Goal: Transaction & Acquisition: Purchase product/service

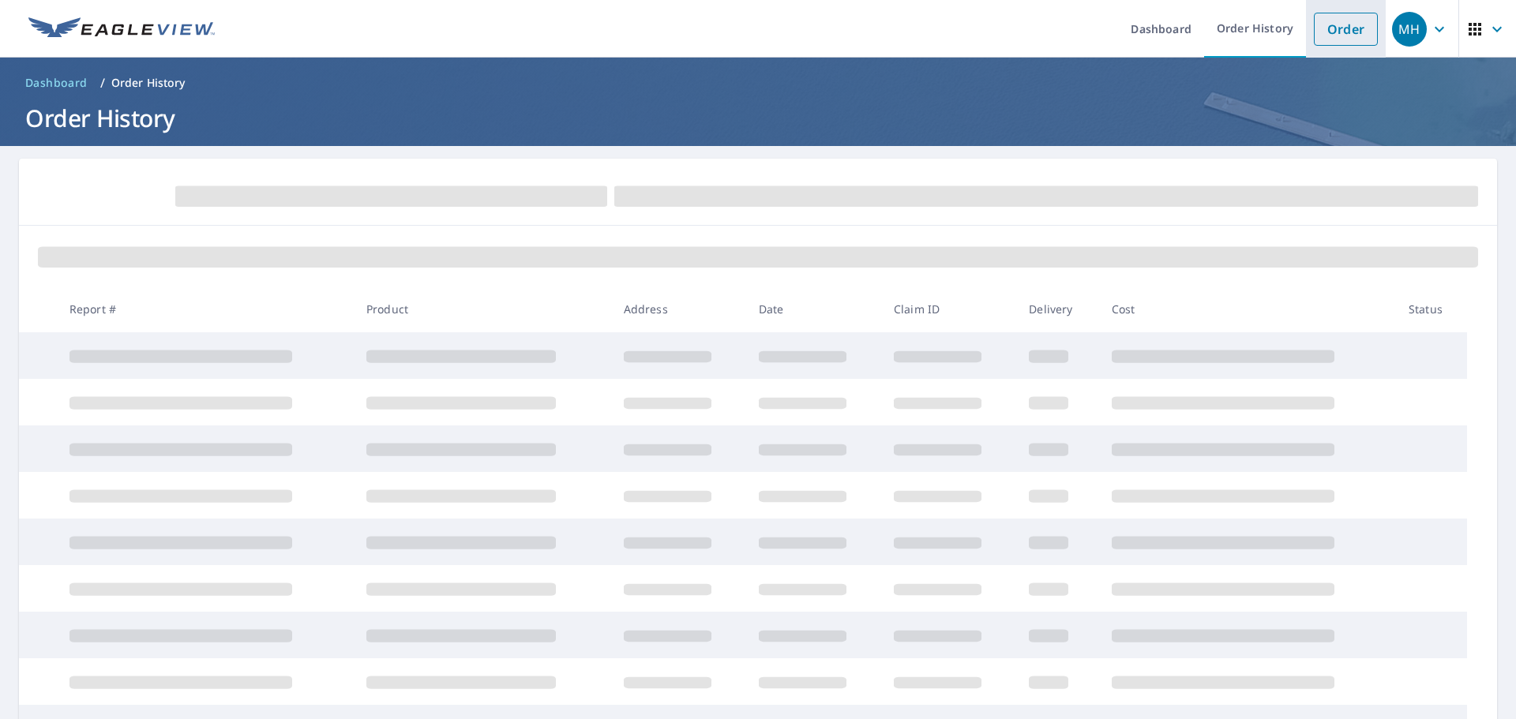
click at [1324, 29] on link "Order" at bounding box center [1346, 29] width 64 height 33
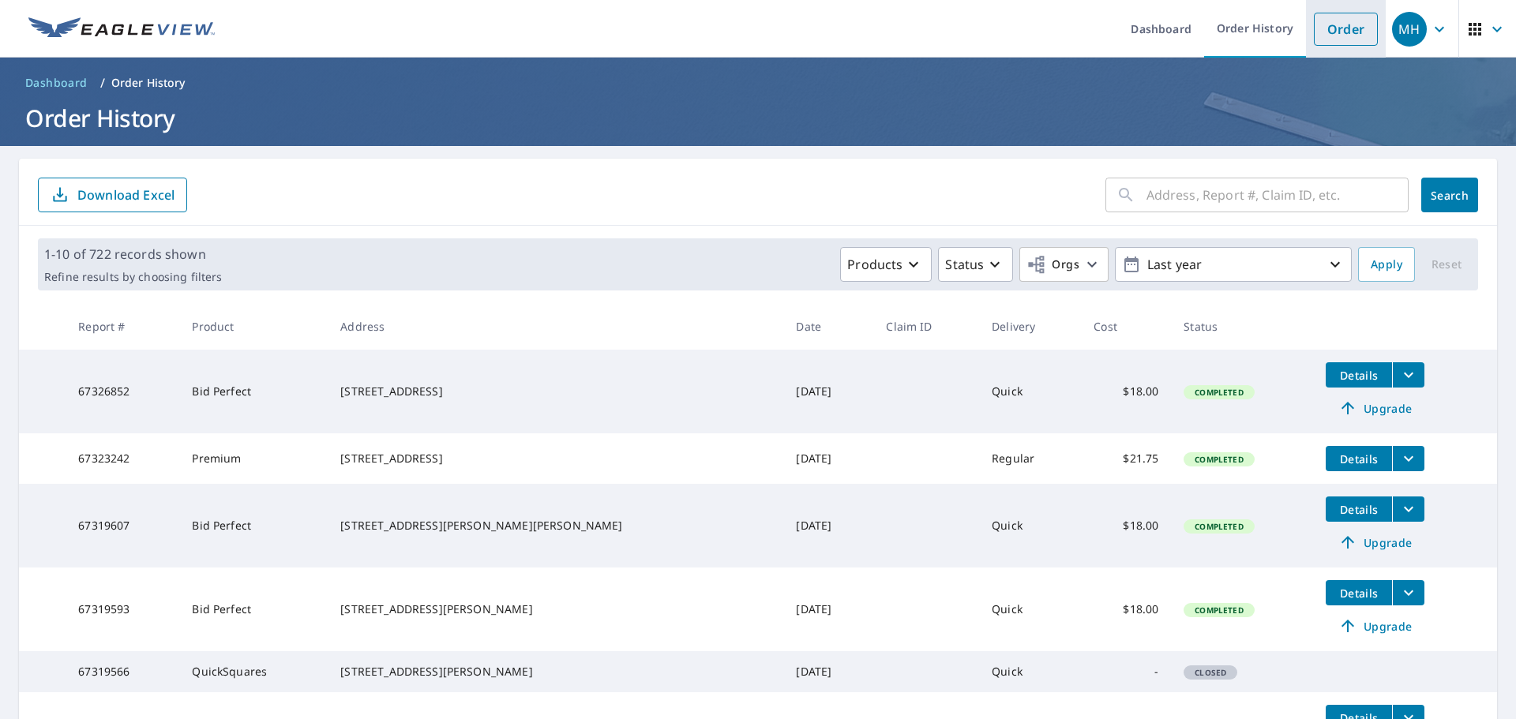
click at [1351, 32] on link "Order" at bounding box center [1346, 29] width 64 height 33
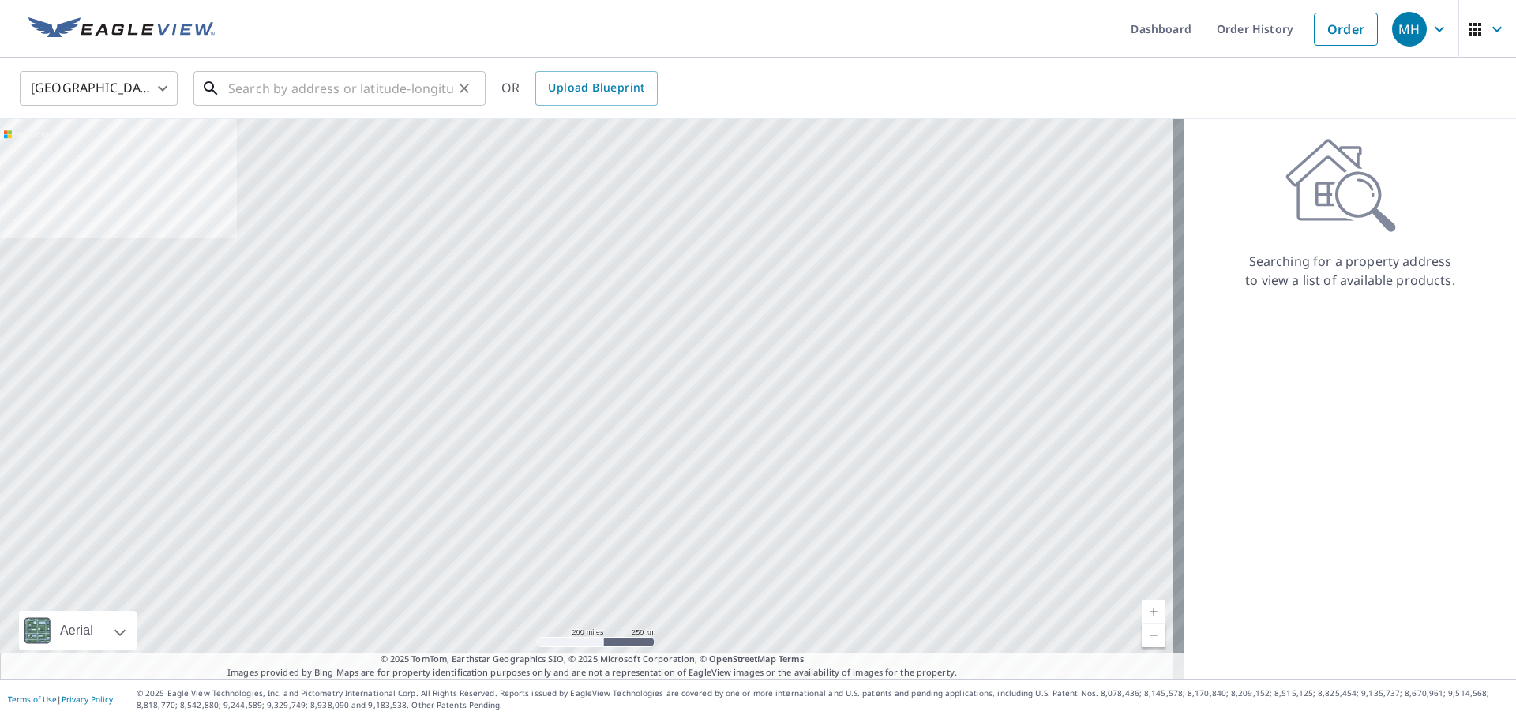
click at [362, 92] on input "text" at bounding box center [340, 88] width 225 height 44
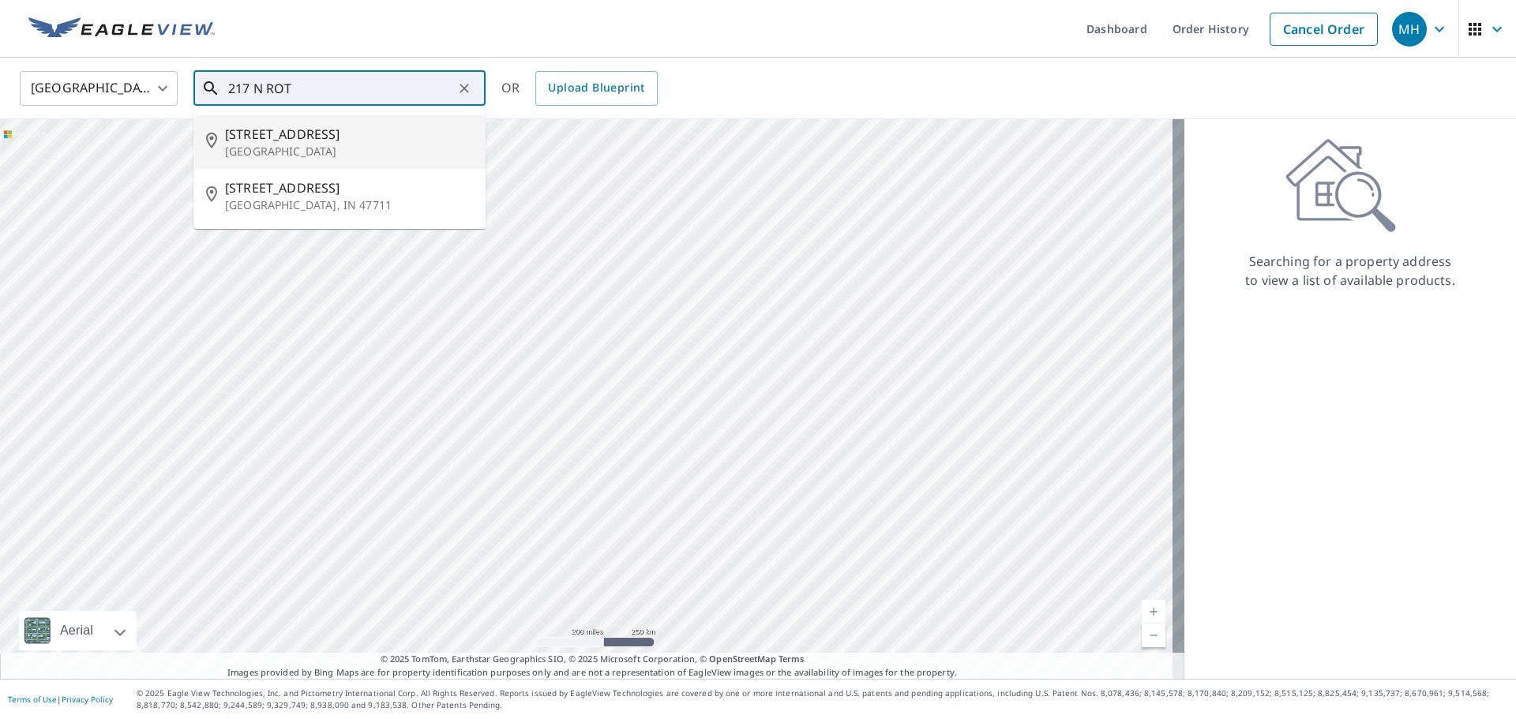
click at [365, 133] on span "[STREET_ADDRESS]" at bounding box center [349, 134] width 248 height 19
type input "[STREET_ADDRESS]"
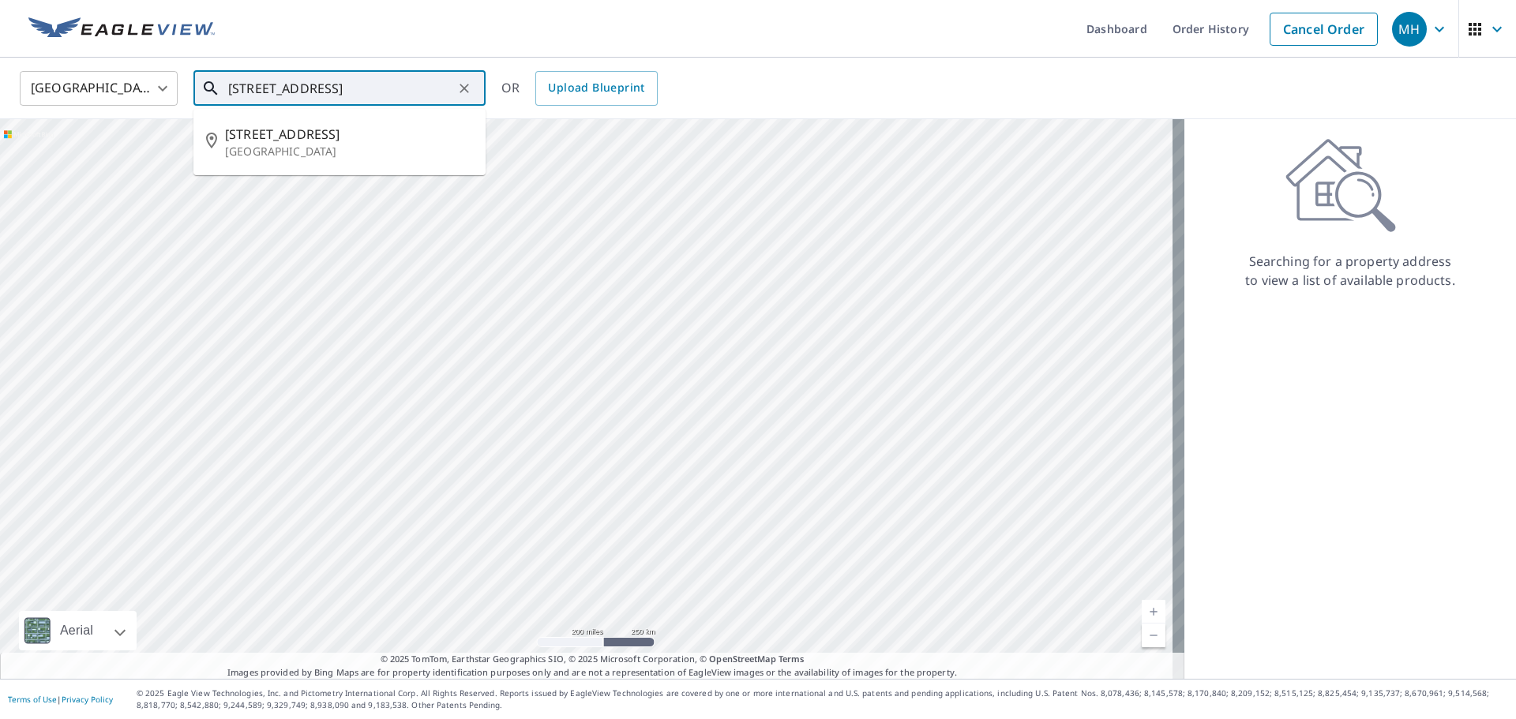
click at [413, 94] on input "[STREET_ADDRESS]" at bounding box center [340, 88] width 225 height 44
click at [376, 141] on span "[STREET_ADDRESS]" at bounding box center [349, 134] width 248 height 19
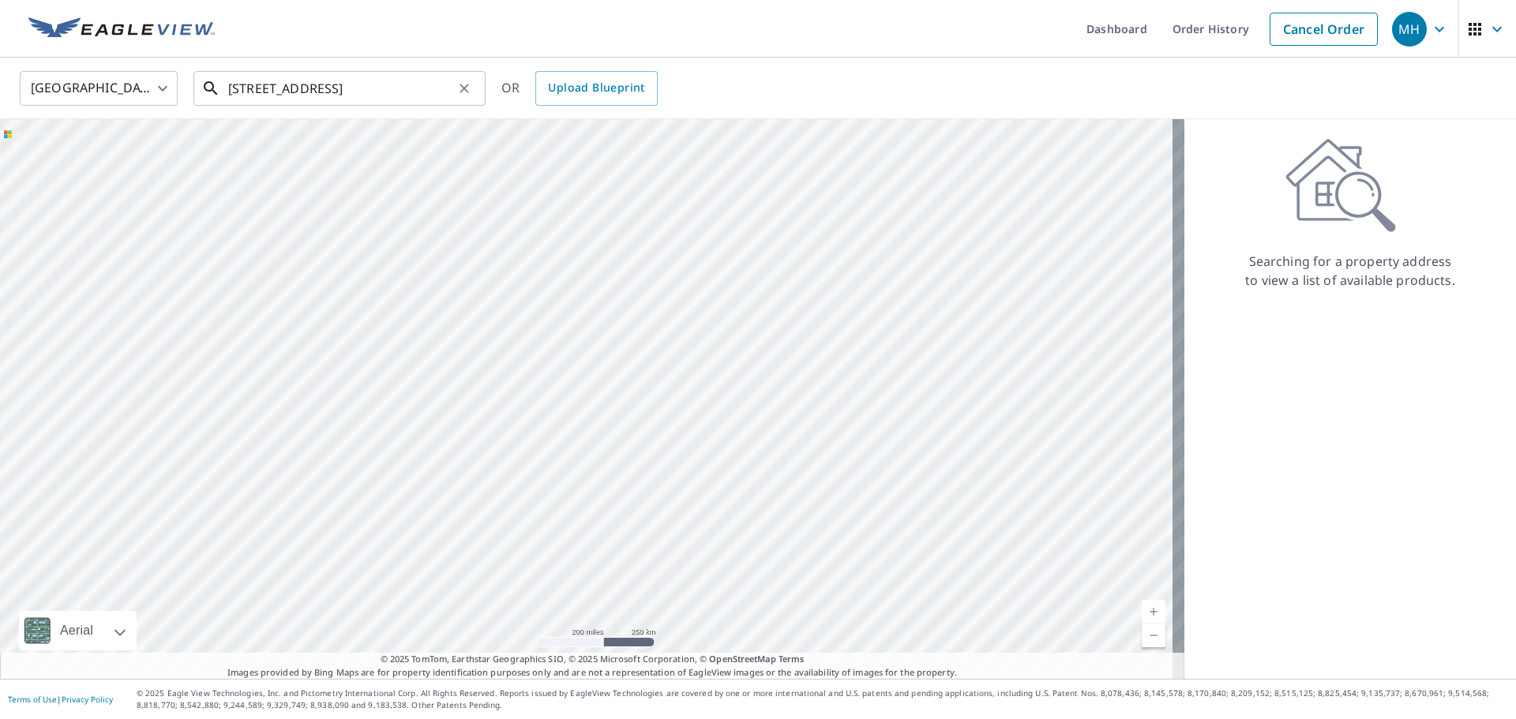
click at [447, 85] on input "[STREET_ADDRESS]" at bounding box center [340, 88] width 225 height 44
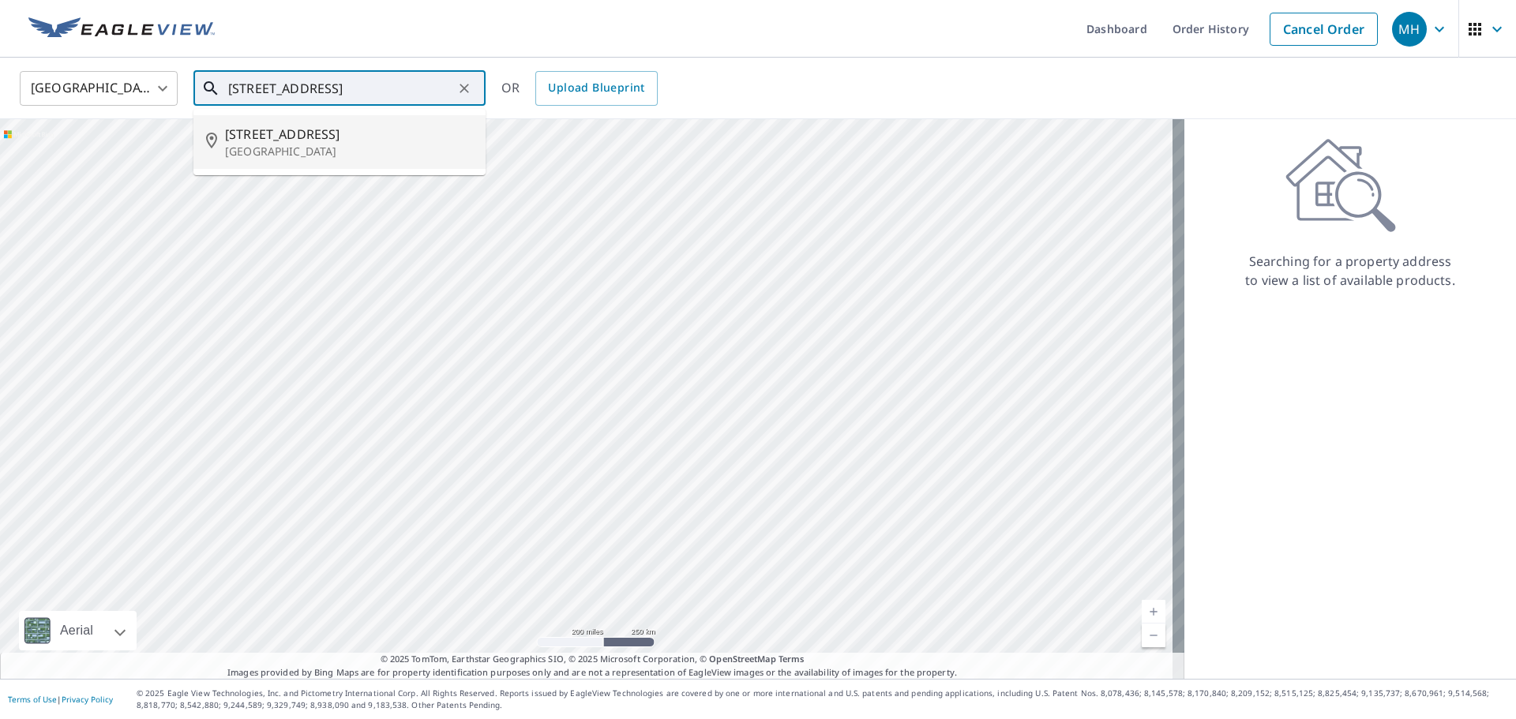
click at [399, 128] on span "[STREET_ADDRESS]" at bounding box center [349, 134] width 248 height 19
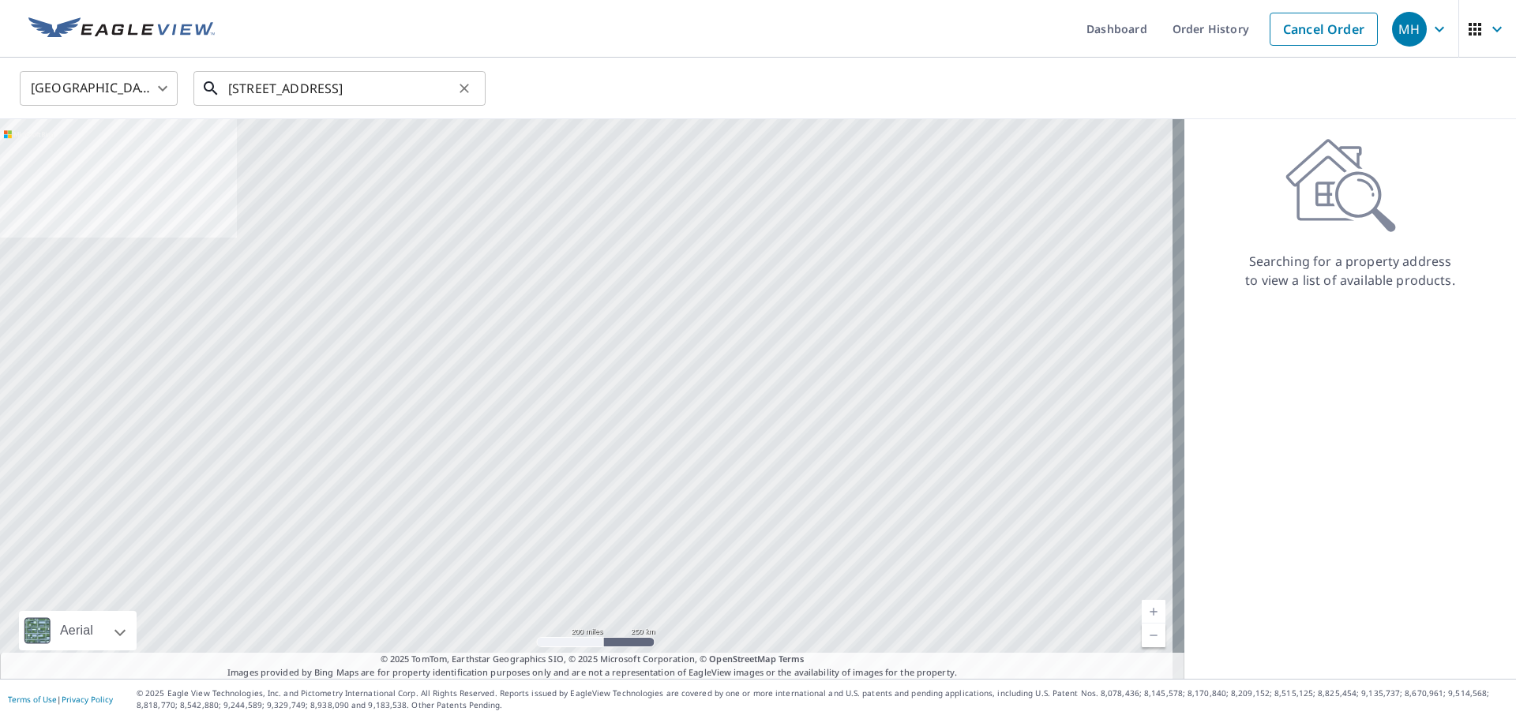
click at [329, 81] on input "[STREET_ADDRESS]" at bounding box center [340, 88] width 225 height 44
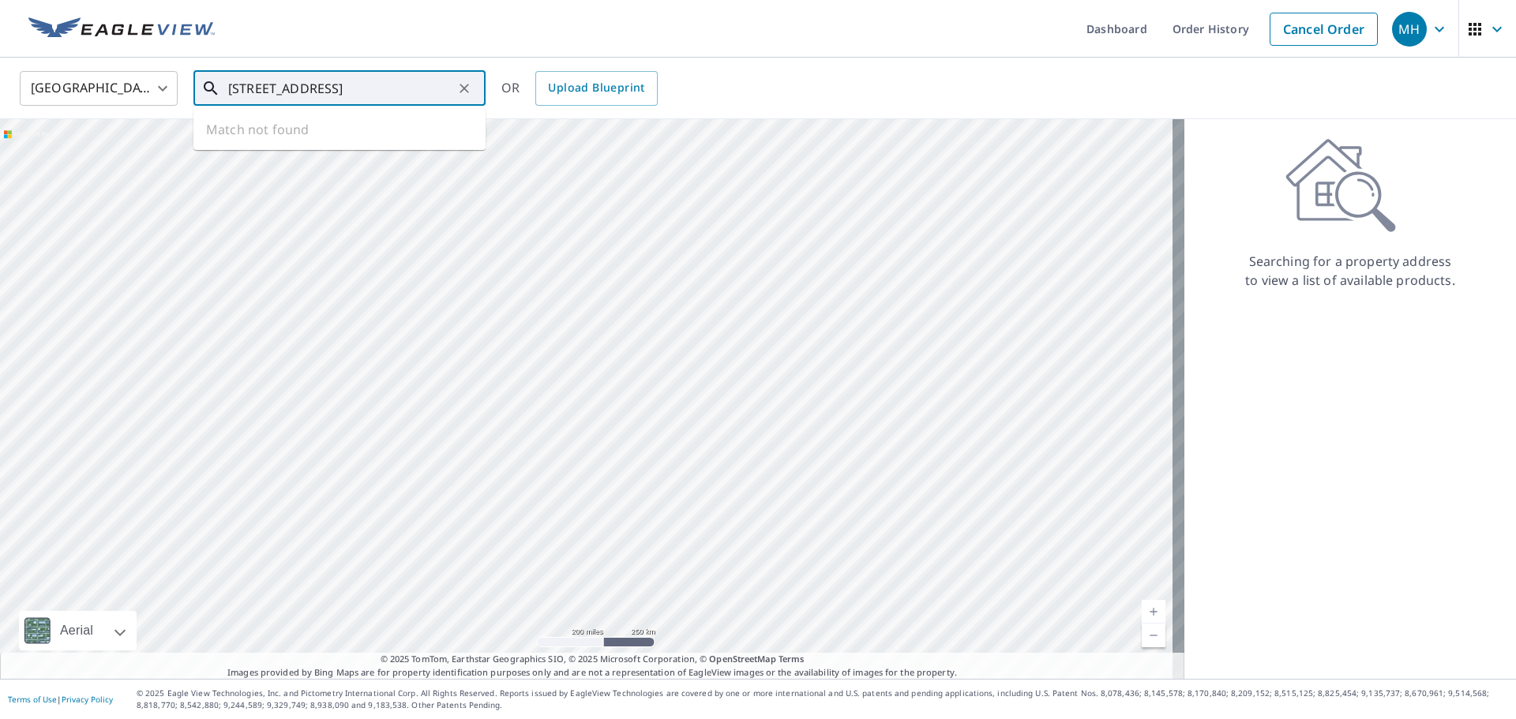
drag, startPoint x: 324, startPoint y: 88, endPoint x: 517, endPoint y: 84, distance: 192.7
click at [517, 84] on div "United States [GEOGRAPHIC_DATA] ​ [STREET_ADDRESS] ​ Match not found OR Upload …" at bounding box center [752, 87] width 1489 height 37
click at [301, 141] on span "[STREET_ADDRESS]" at bounding box center [349, 134] width 248 height 19
type input "[STREET_ADDRESS]"
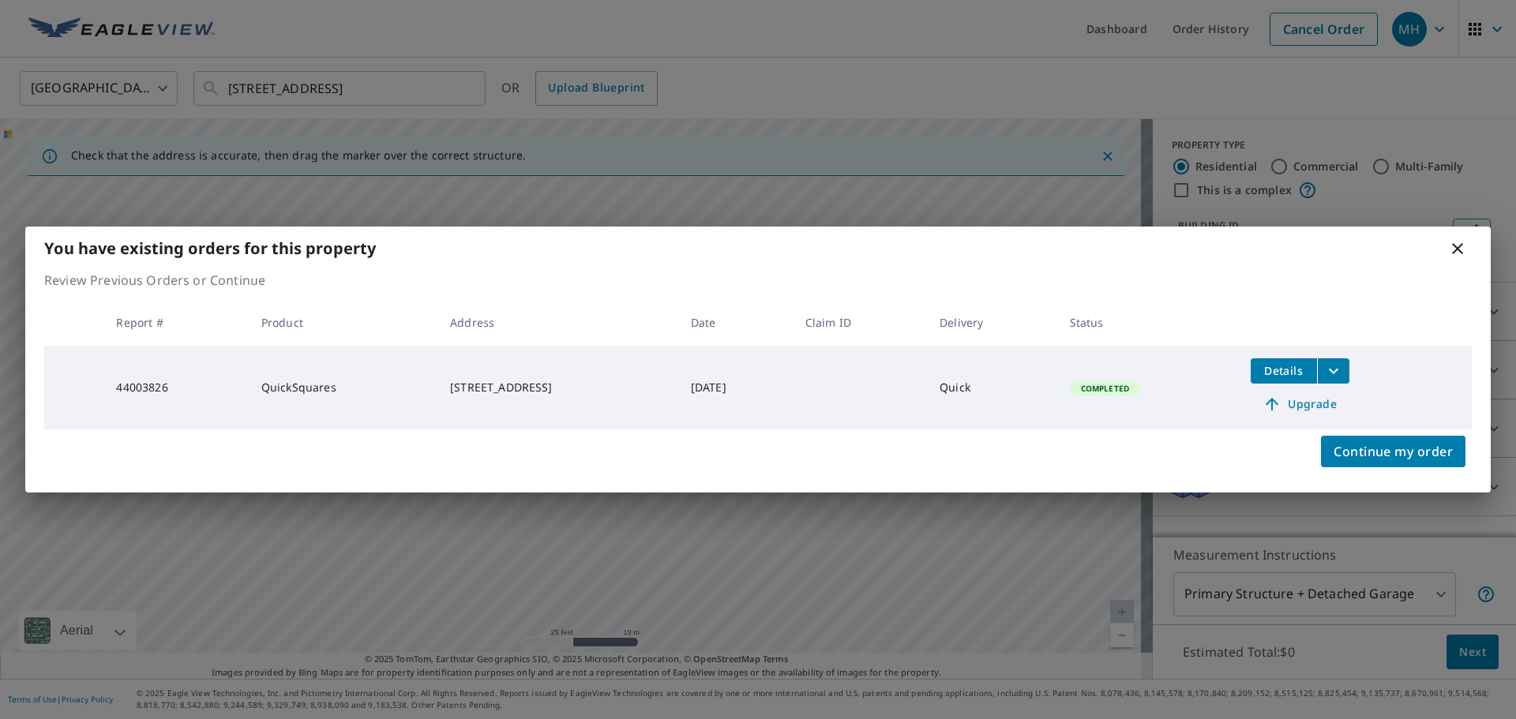
click at [1343, 376] on icon "filesDropdownBtn-44003826" at bounding box center [1333, 371] width 19 height 19
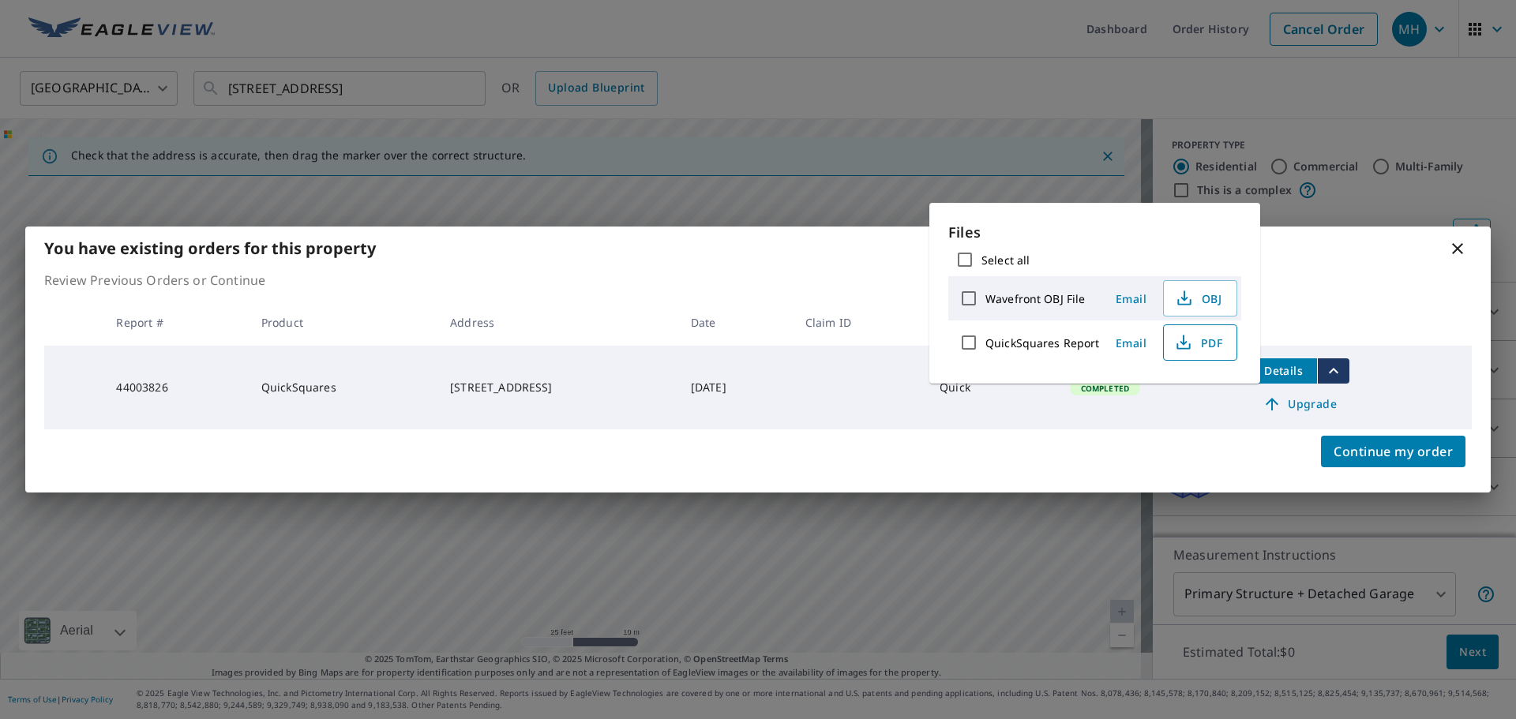
click at [1207, 344] on span "PDF" at bounding box center [1198, 342] width 51 height 19
click at [901, 79] on div "You have existing orders for this property Review Previous Orders or Continue R…" at bounding box center [758, 359] width 1516 height 719
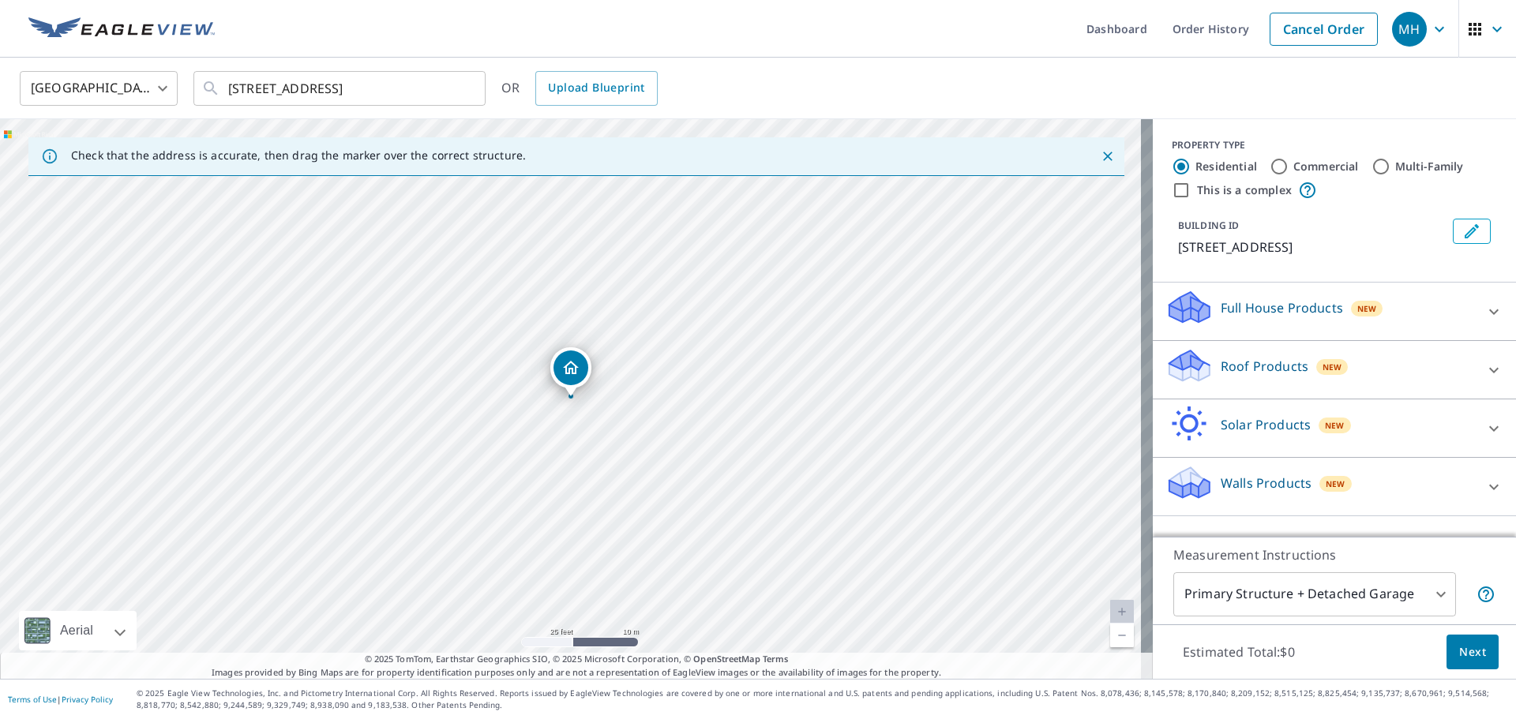
click at [1319, 164] on label "Commercial" at bounding box center [1326, 167] width 66 height 16
click at [1288, 164] on input "Commercial" at bounding box center [1279, 166] width 19 height 19
radio input "true"
type input "4"
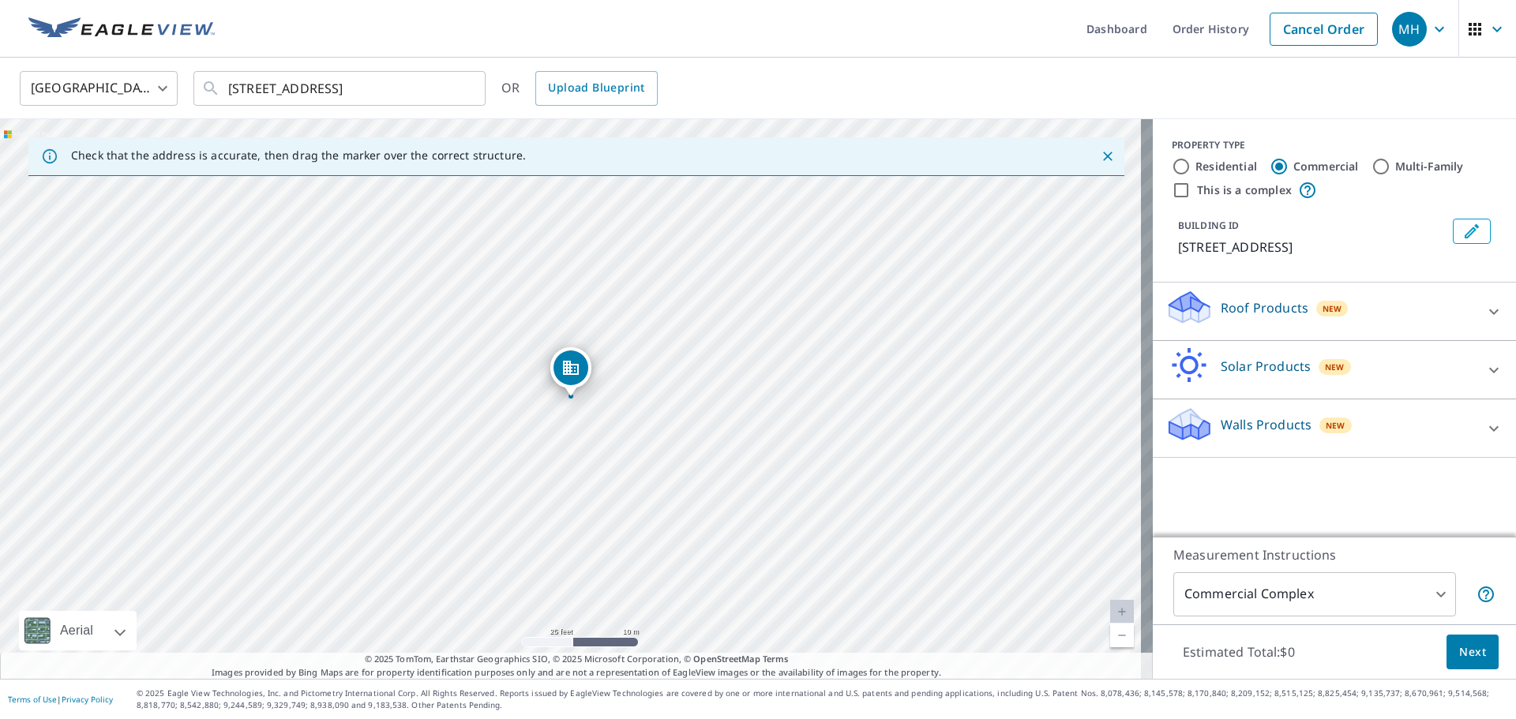
click at [1279, 316] on p "Roof Products" at bounding box center [1265, 307] width 88 height 19
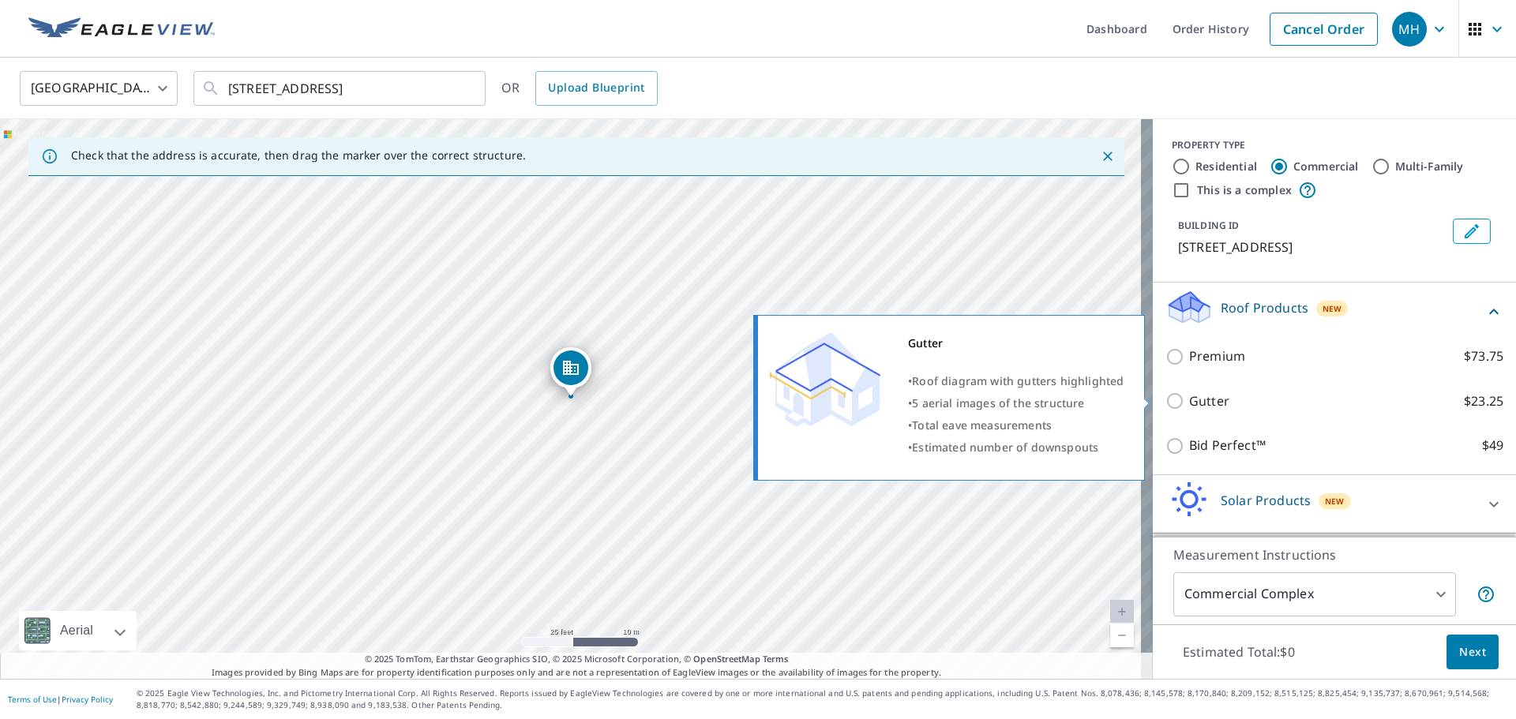
scroll to position [55, 0]
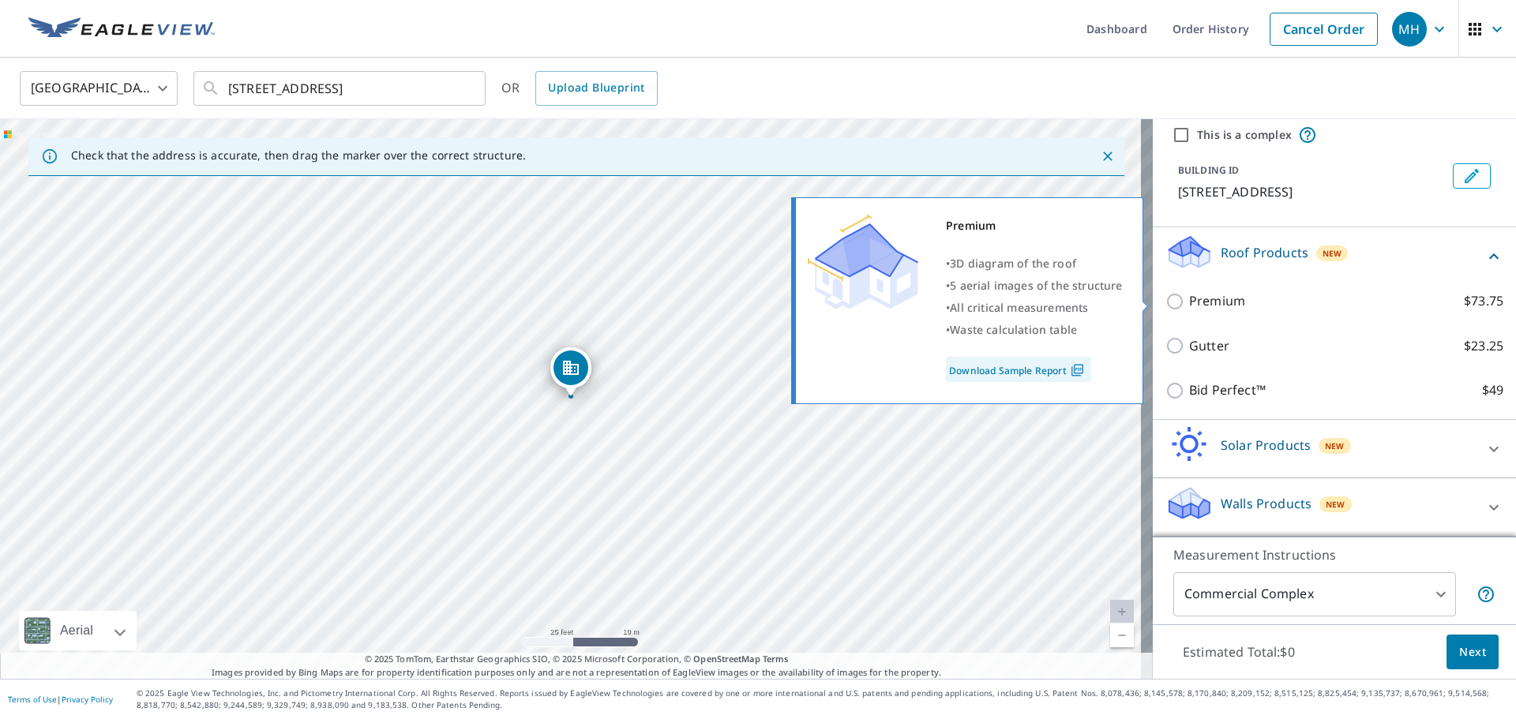
click at [1210, 306] on p "Premium" at bounding box center [1217, 301] width 56 height 20
click at [1189, 306] on input "Premium $73.75" at bounding box center [1177, 301] width 24 height 19
checkbox input "true"
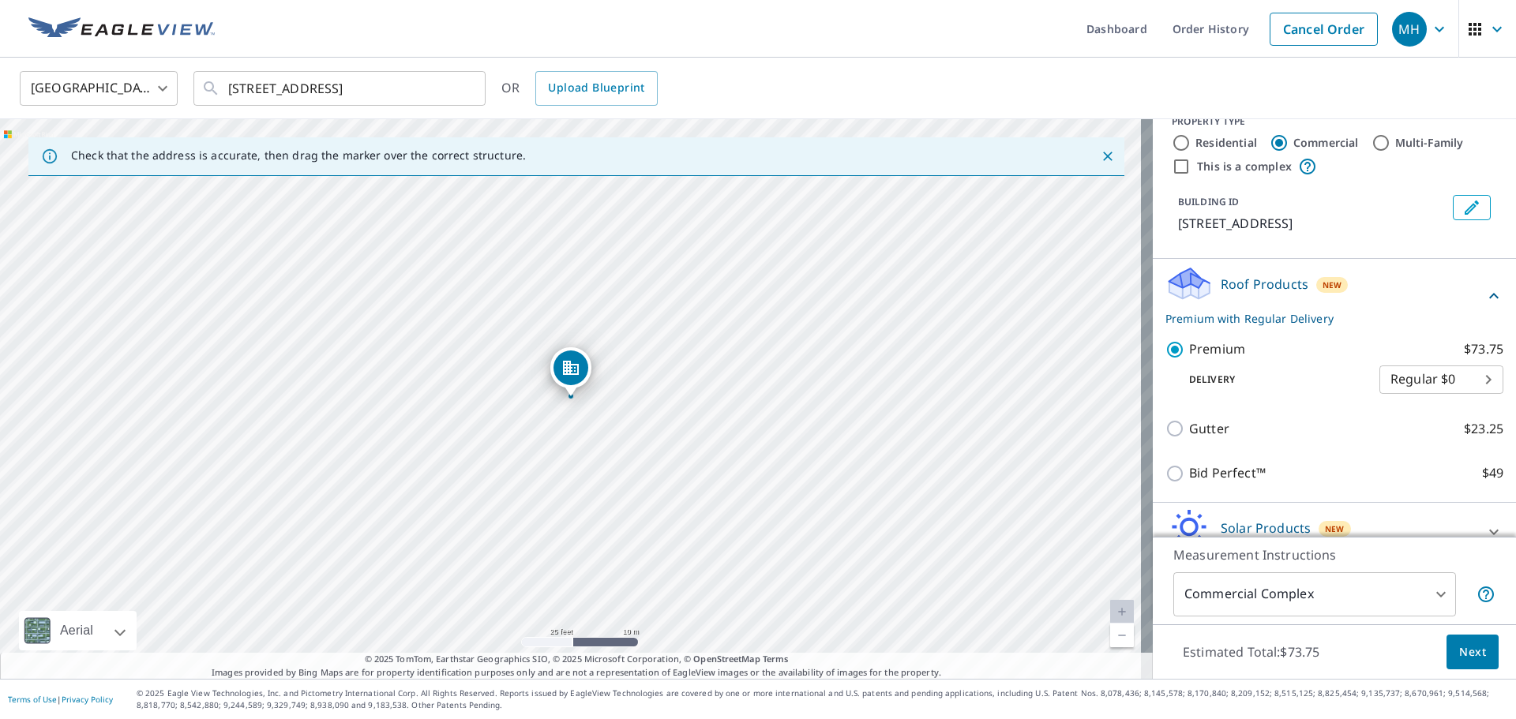
scroll to position [0, 0]
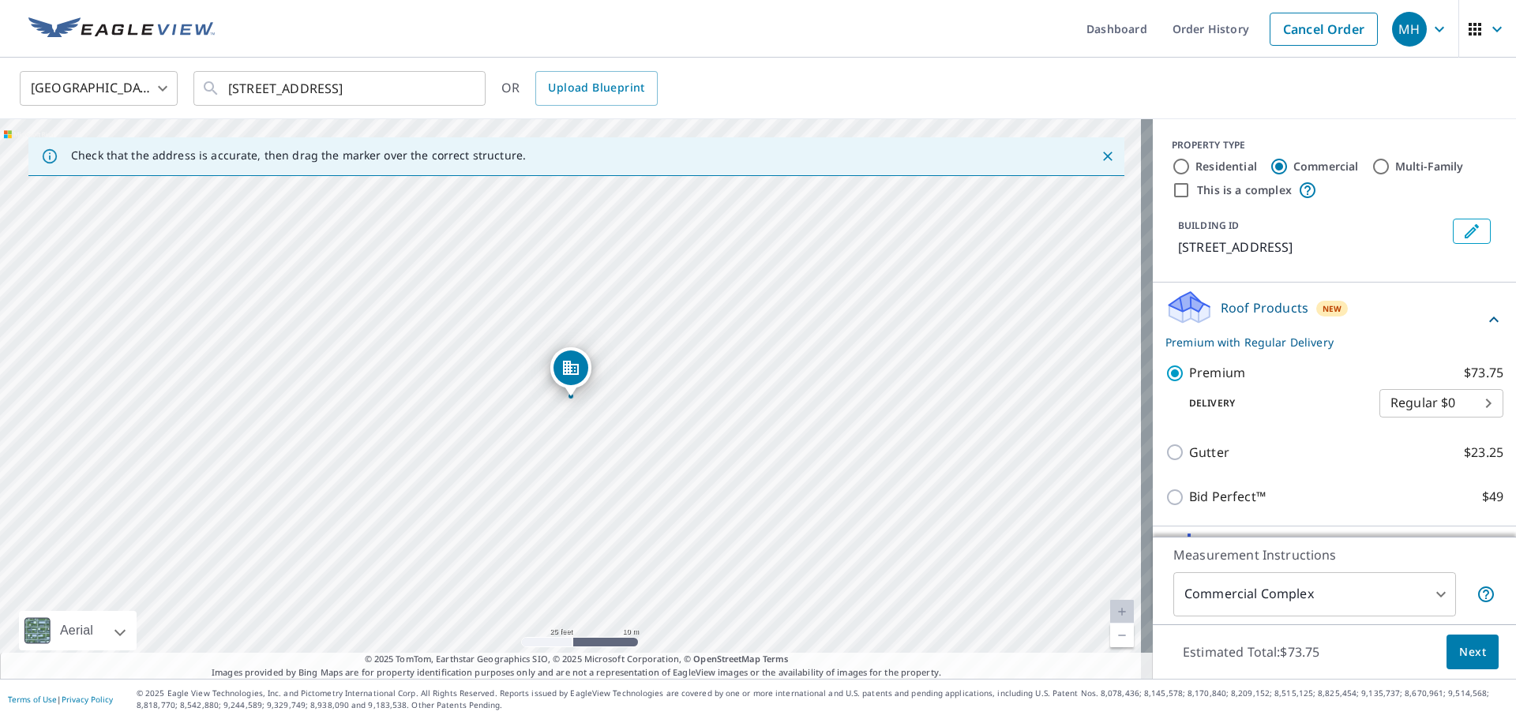
click at [1172, 193] on input "This is a complex" at bounding box center [1181, 190] width 19 height 19
checkbox input "true"
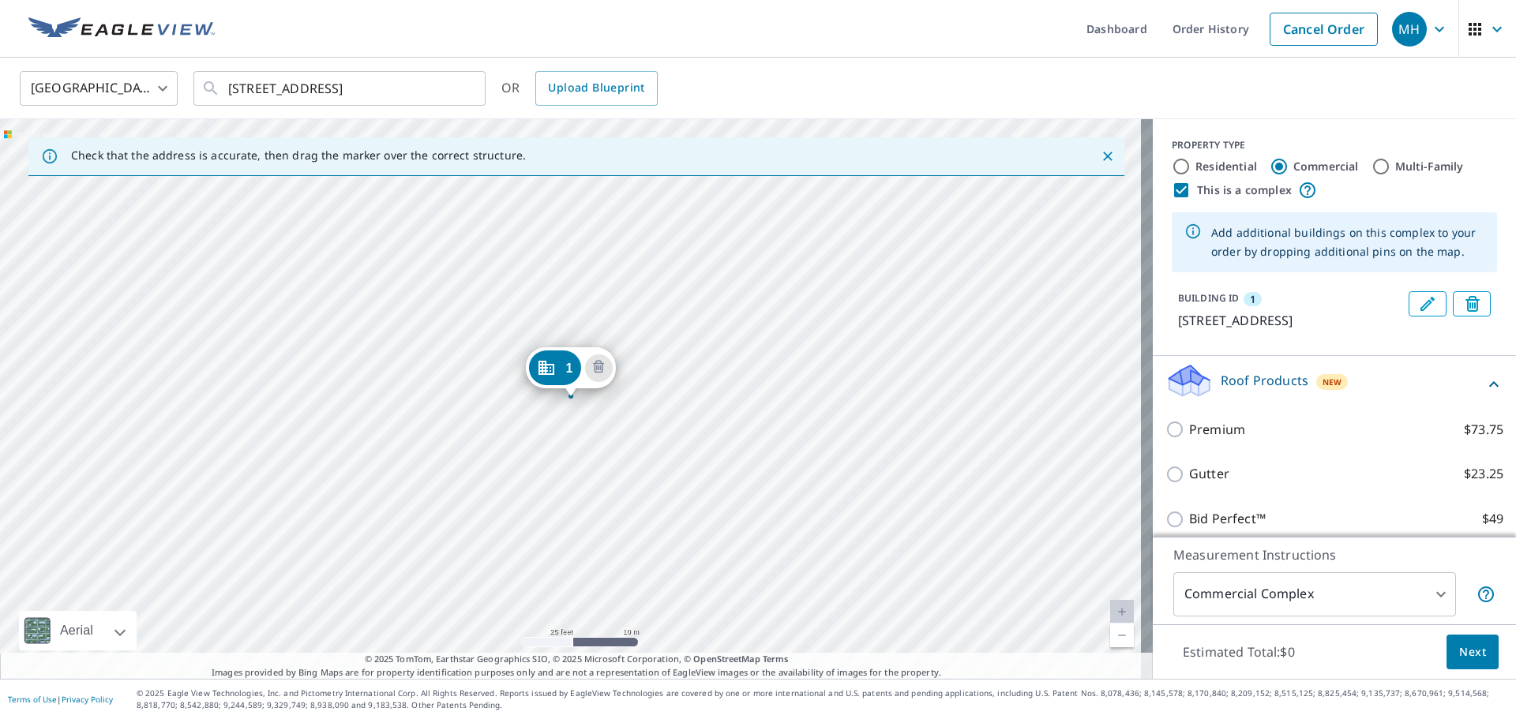
click at [563, 339] on div "1 217 N Rotary Dr High Point, NC 27262" at bounding box center [576, 399] width 1153 height 560
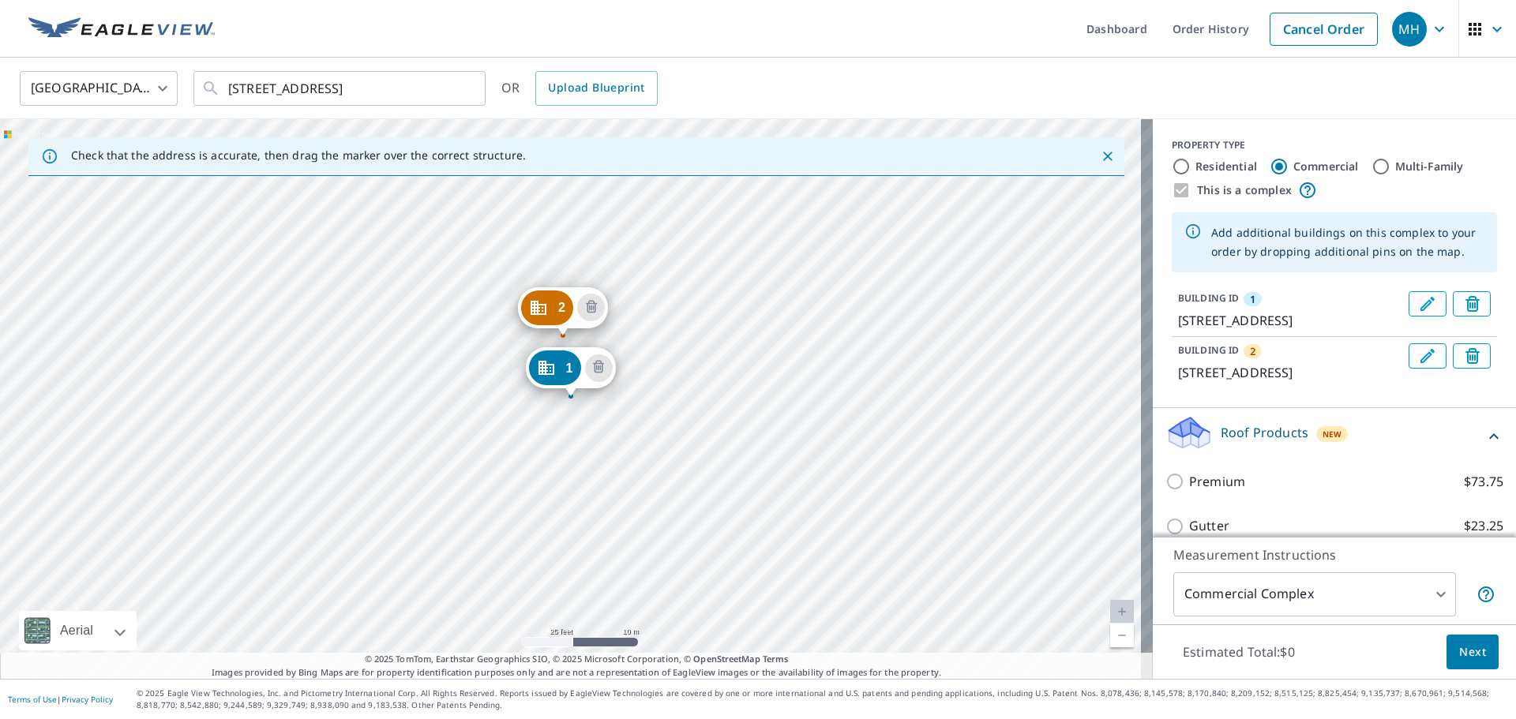
click at [516, 315] on div "2 217 N Rotary Dr High Point, NC 27262 1 217 N Rotary Dr High Point, NC 27262" at bounding box center [576, 399] width 1153 height 560
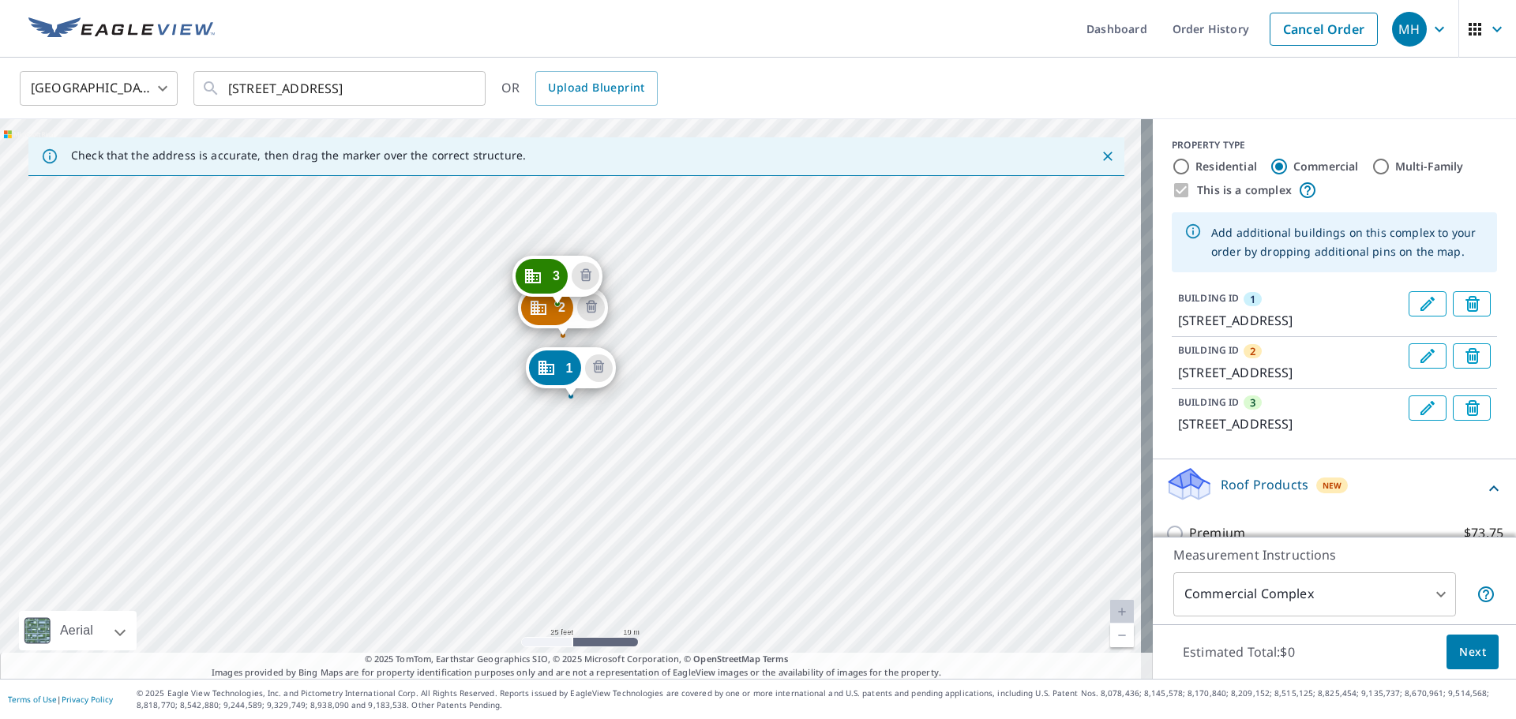
drag, startPoint x: 504, startPoint y: 287, endPoint x: 546, endPoint y: 279, distance: 42.6
click at [553, 240] on div "2 217 N Rotary Dr High Point, NC 27262 3 217 N Rotary Dr High Point, NC 27262 1…" at bounding box center [576, 399] width 1153 height 560
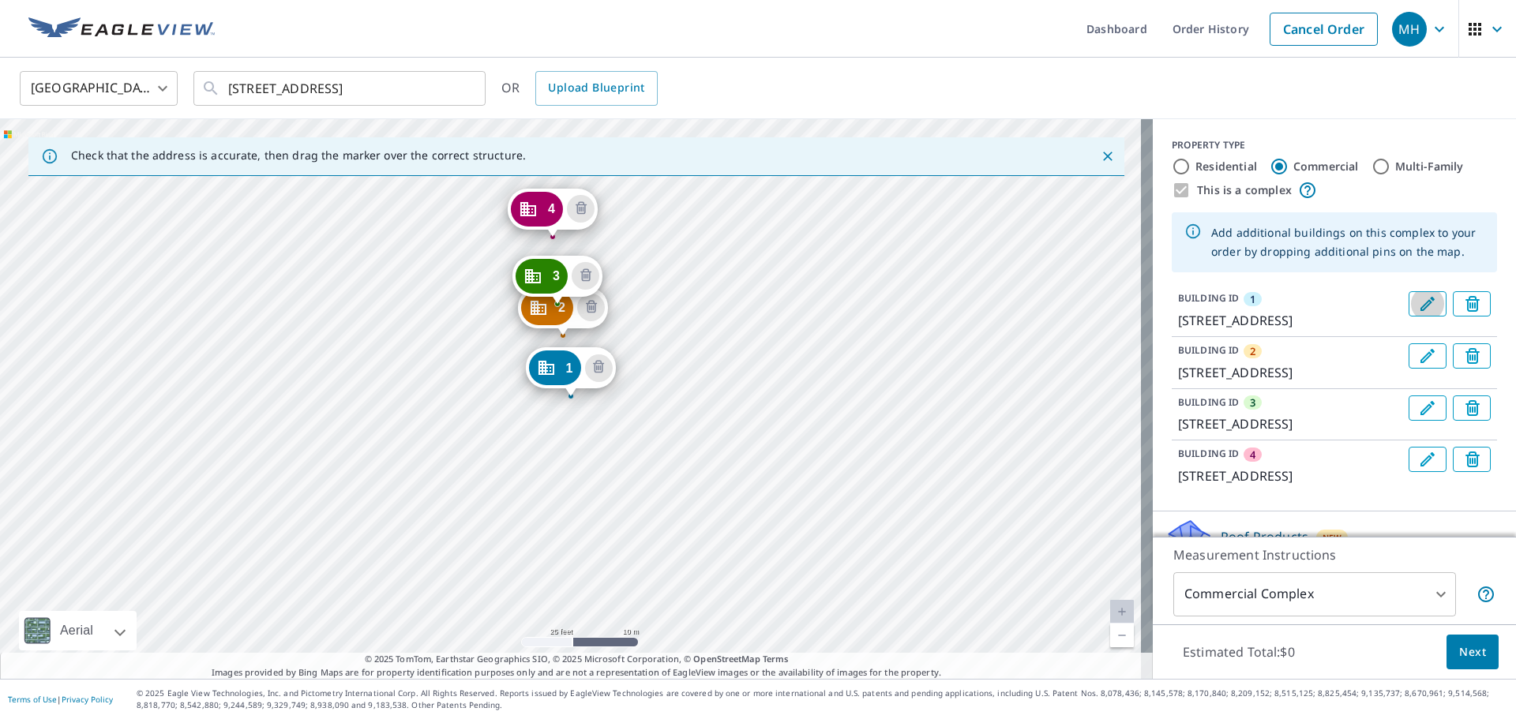
click at [1418, 306] on icon "Edit building 1" at bounding box center [1427, 303] width 19 height 19
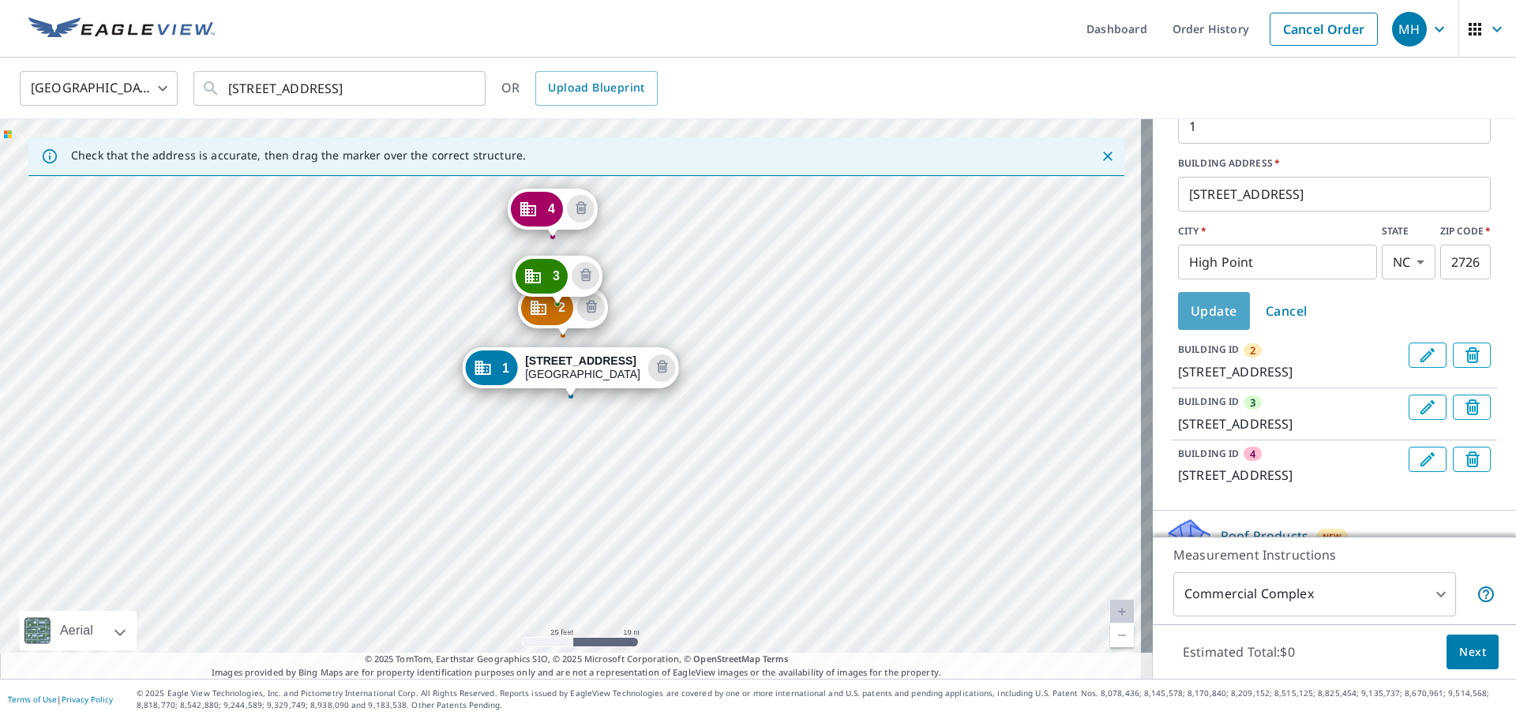
click at [1200, 303] on span "Update" at bounding box center [1214, 311] width 47 height 22
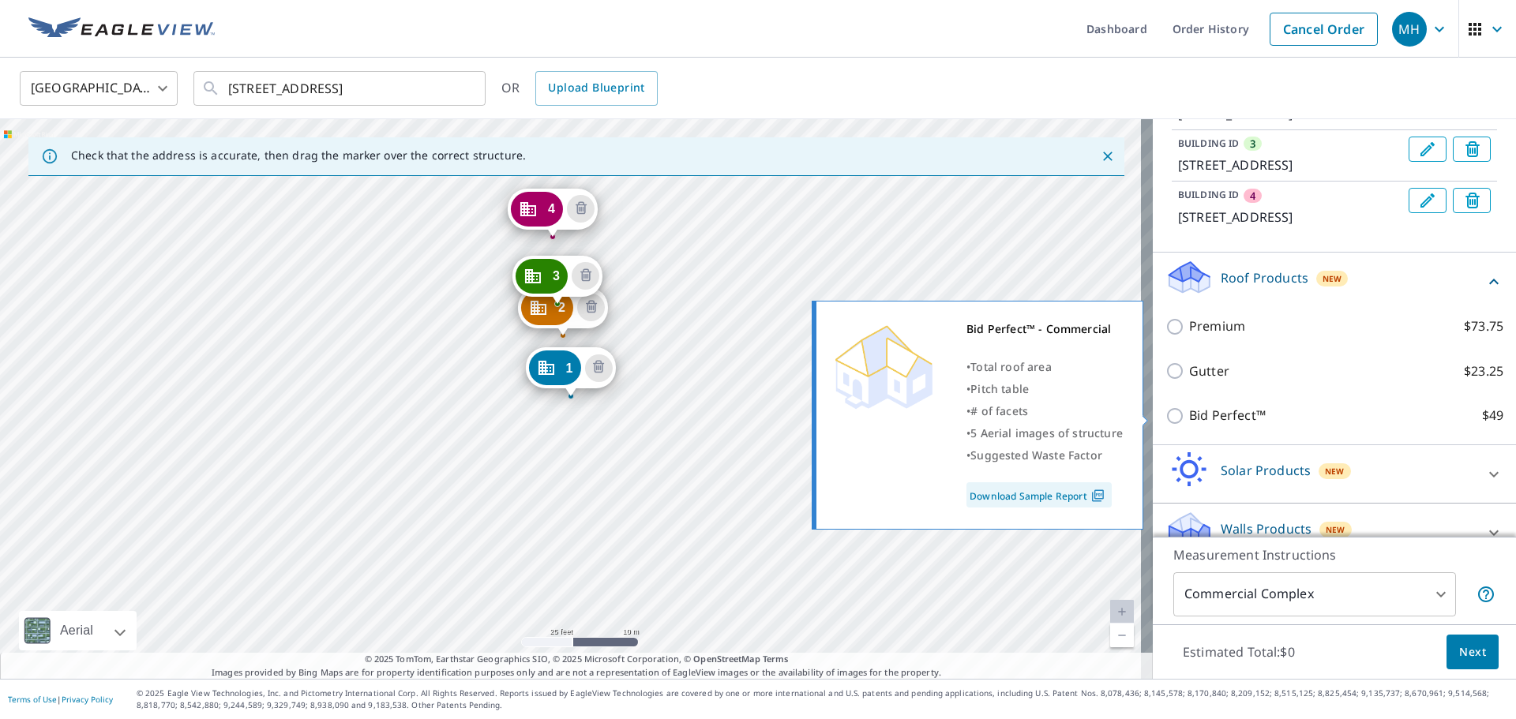
scroll to position [336, 0]
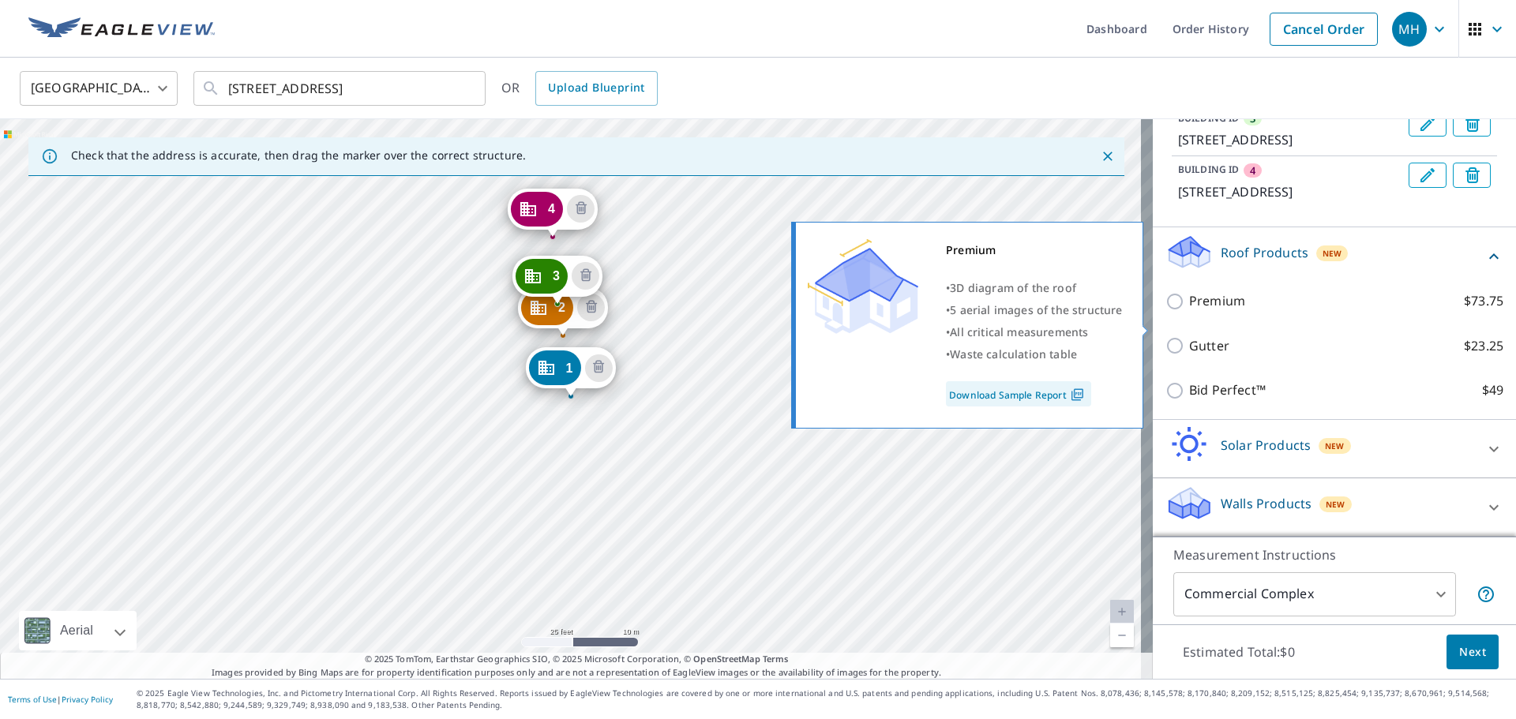
click at [1217, 311] on p "Premium" at bounding box center [1217, 301] width 56 height 20
click at [1189, 311] on input "Premium $73.75" at bounding box center [1177, 301] width 24 height 19
checkbox input "true"
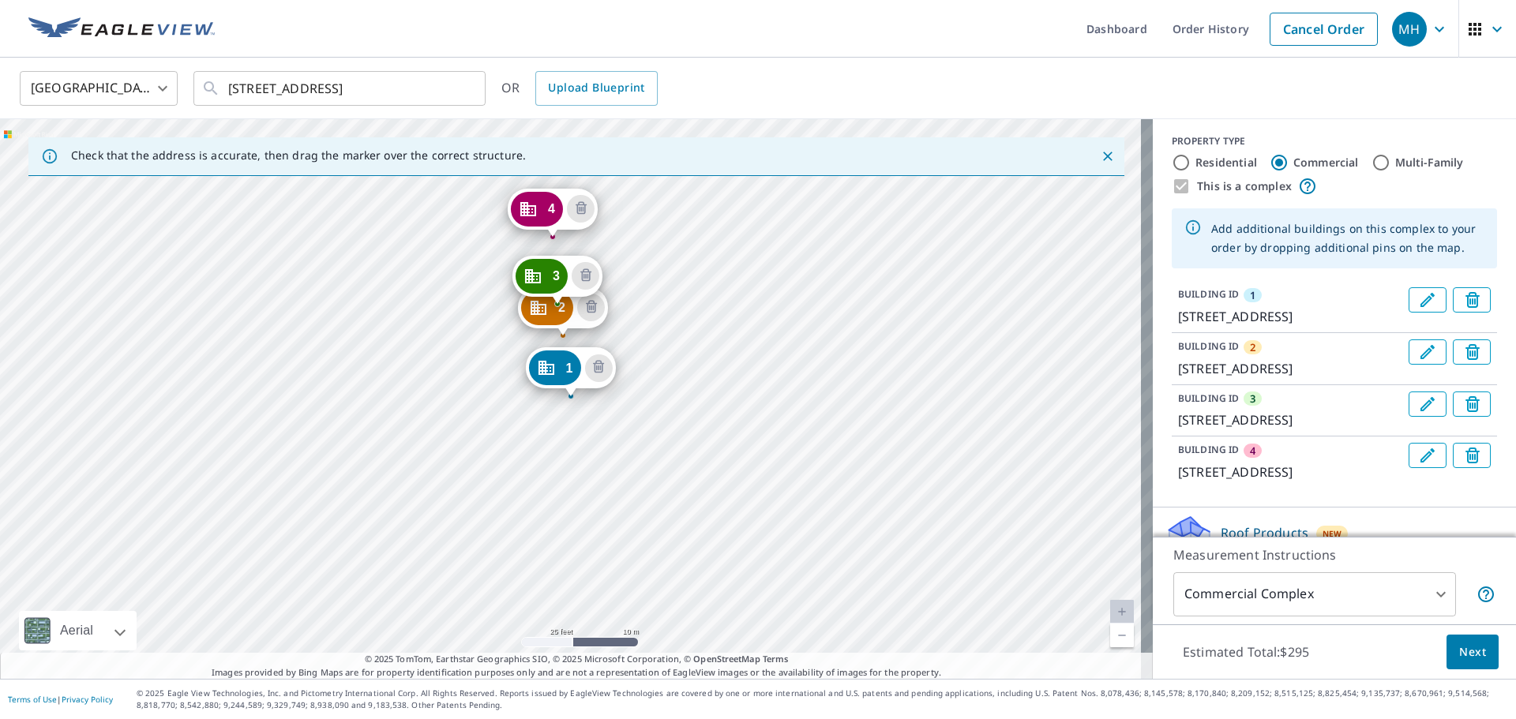
scroll to position [0, 0]
click at [1465, 298] on icon "Delete building 1" at bounding box center [1474, 305] width 19 height 19
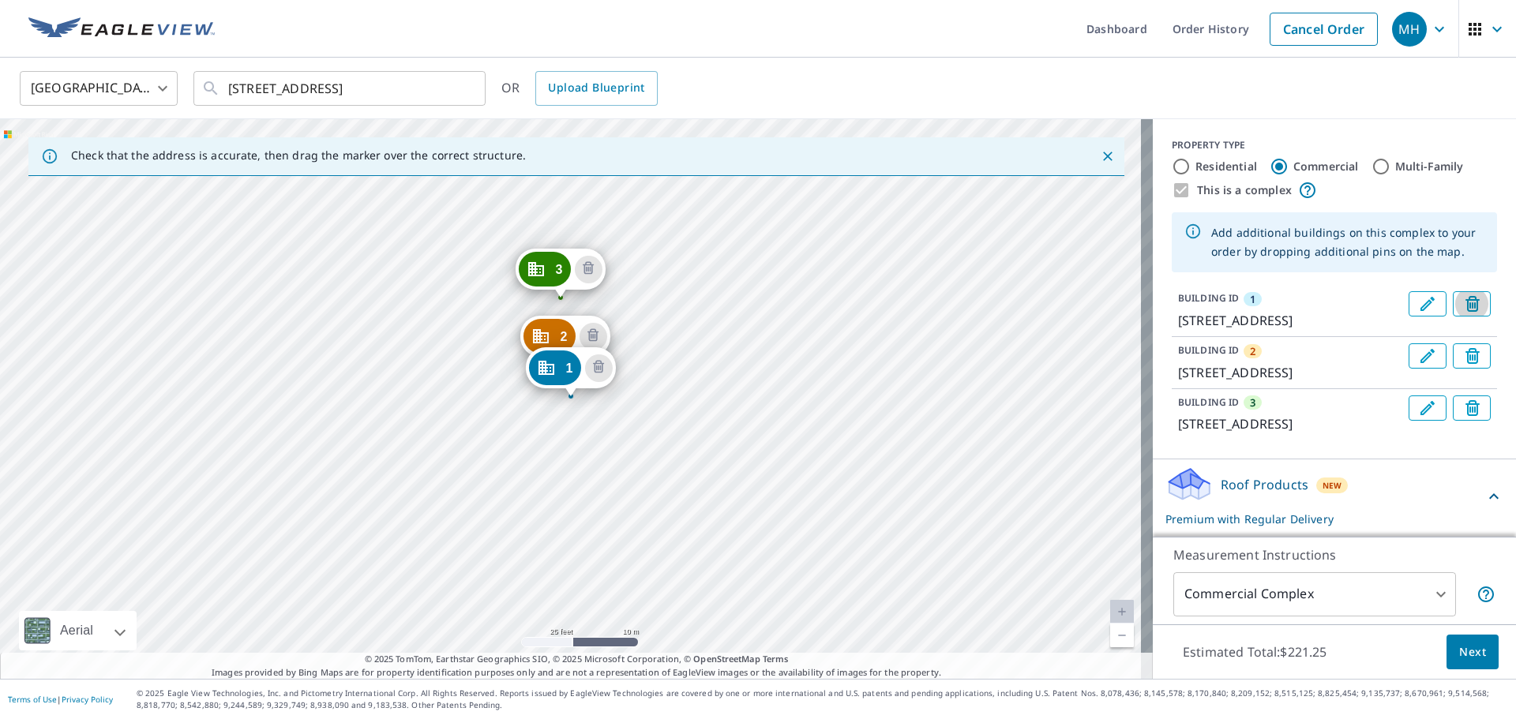
click at [1465, 298] on icon "Delete building 1" at bounding box center [1474, 305] width 19 height 19
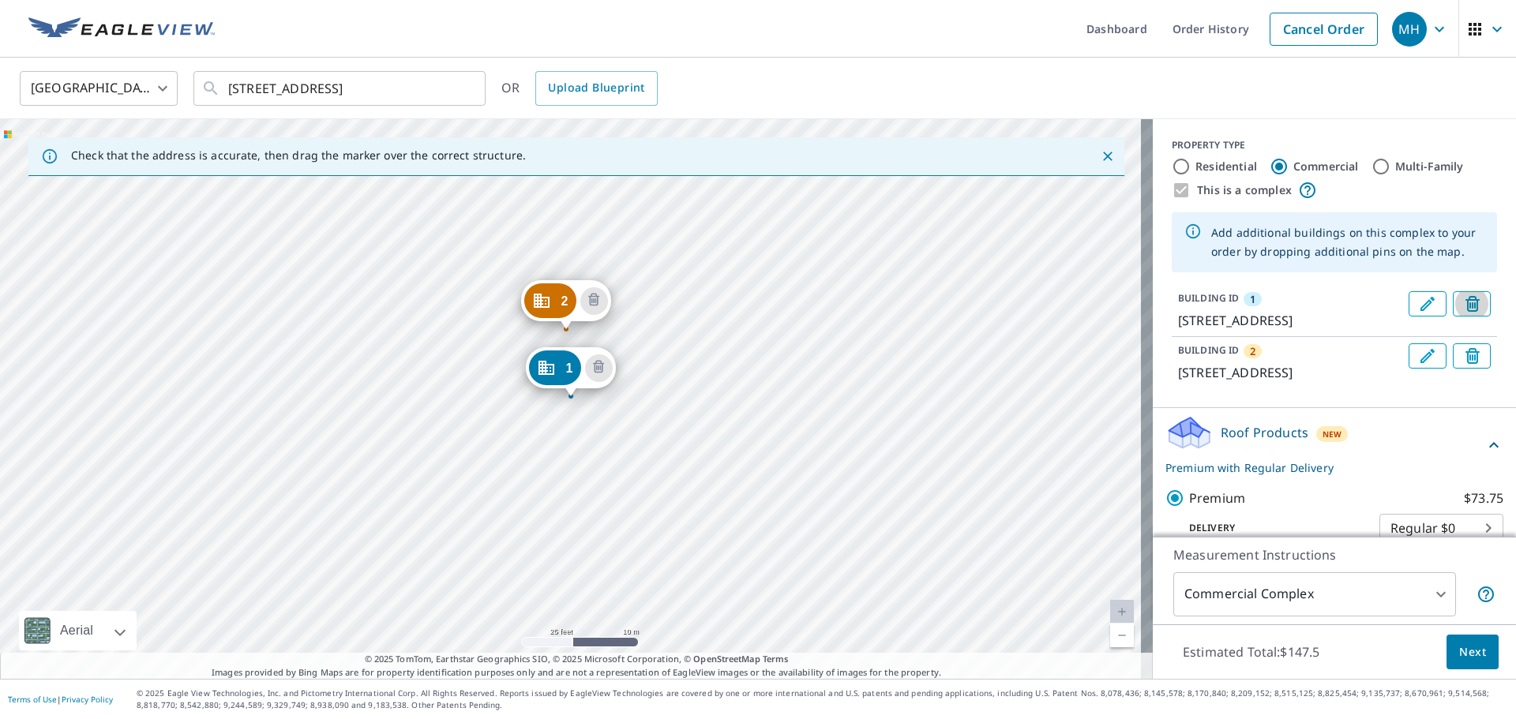
click at [1465, 296] on icon "Delete building 1" at bounding box center [1474, 305] width 19 height 19
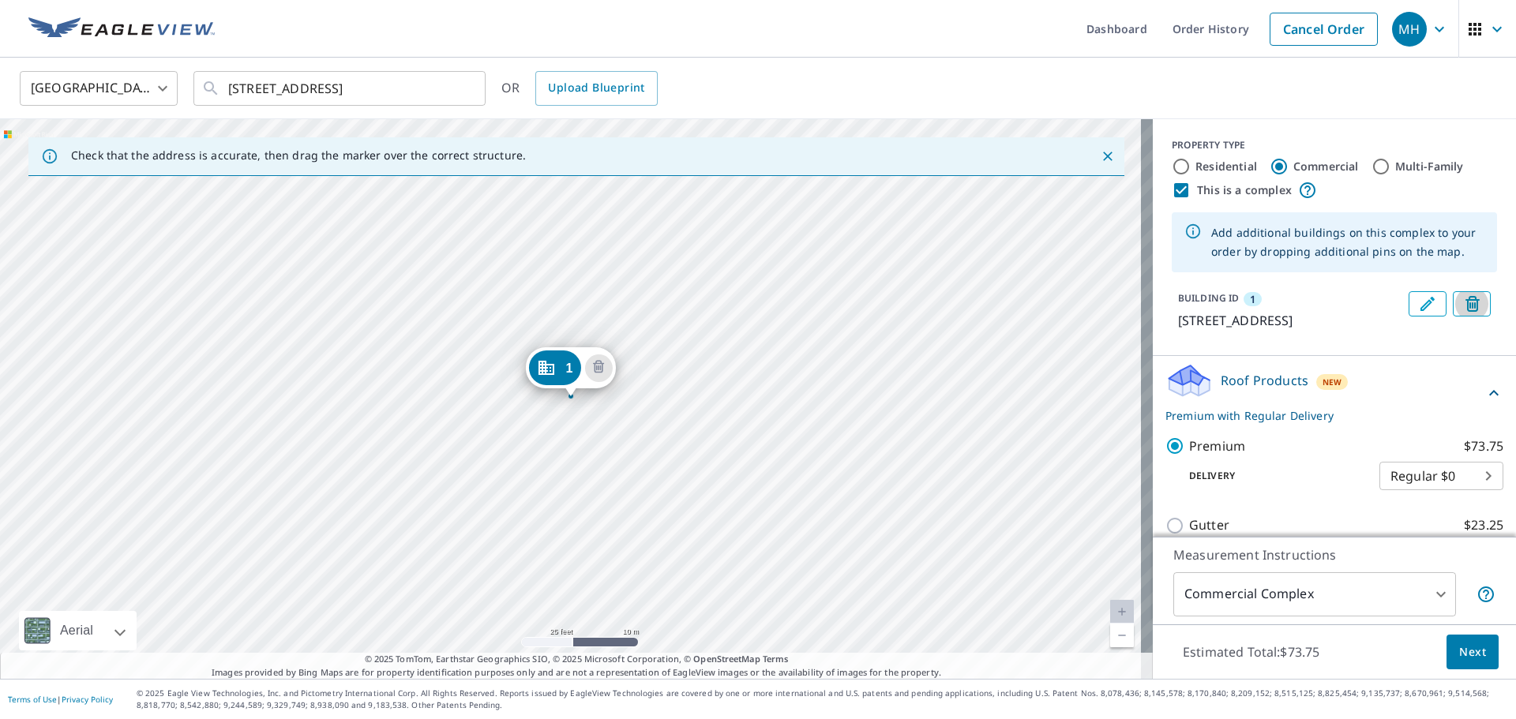
click at [1453, 301] on button "Delete building 1" at bounding box center [1472, 303] width 38 height 25
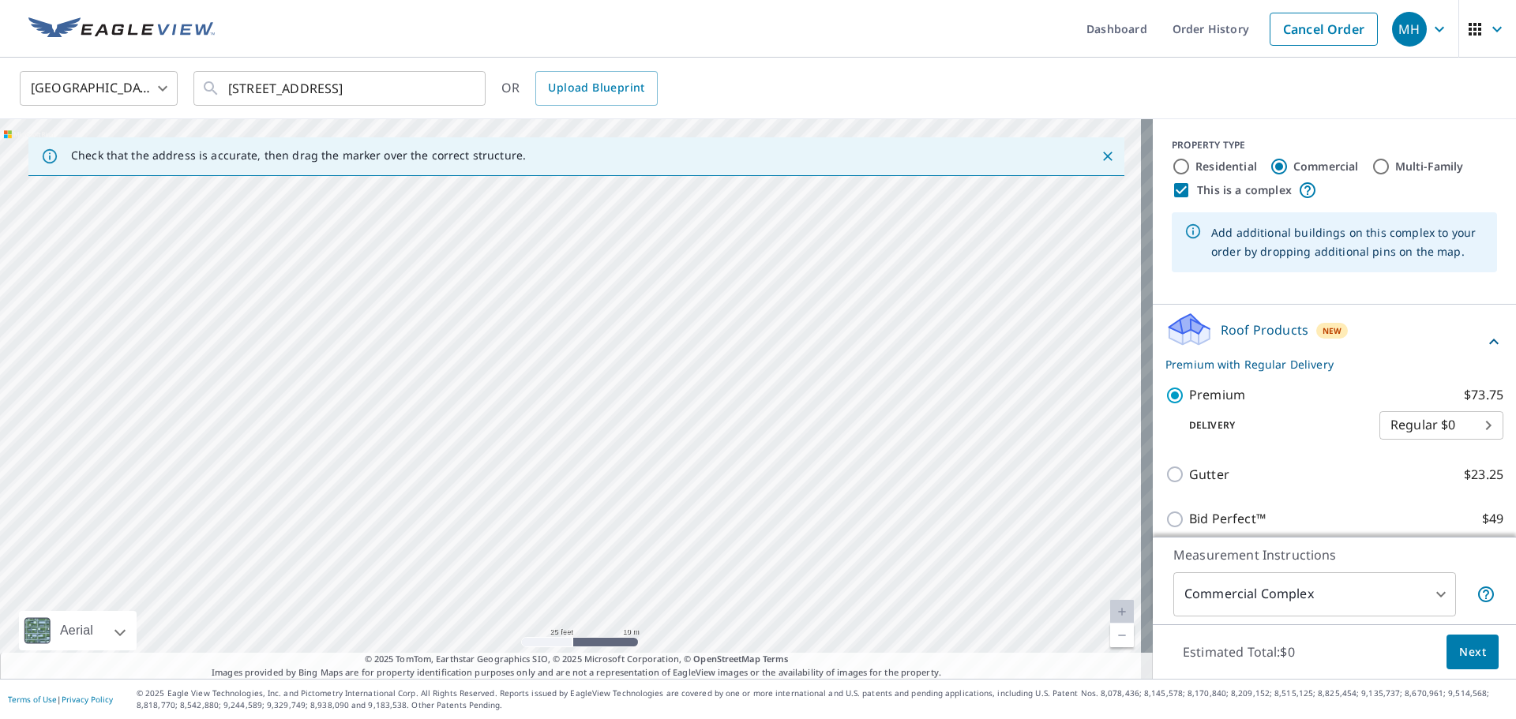
click at [1172, 188] on input "This is a complex" at bounding box center [1181, 190] width 19 height 19
checkbox input "false"
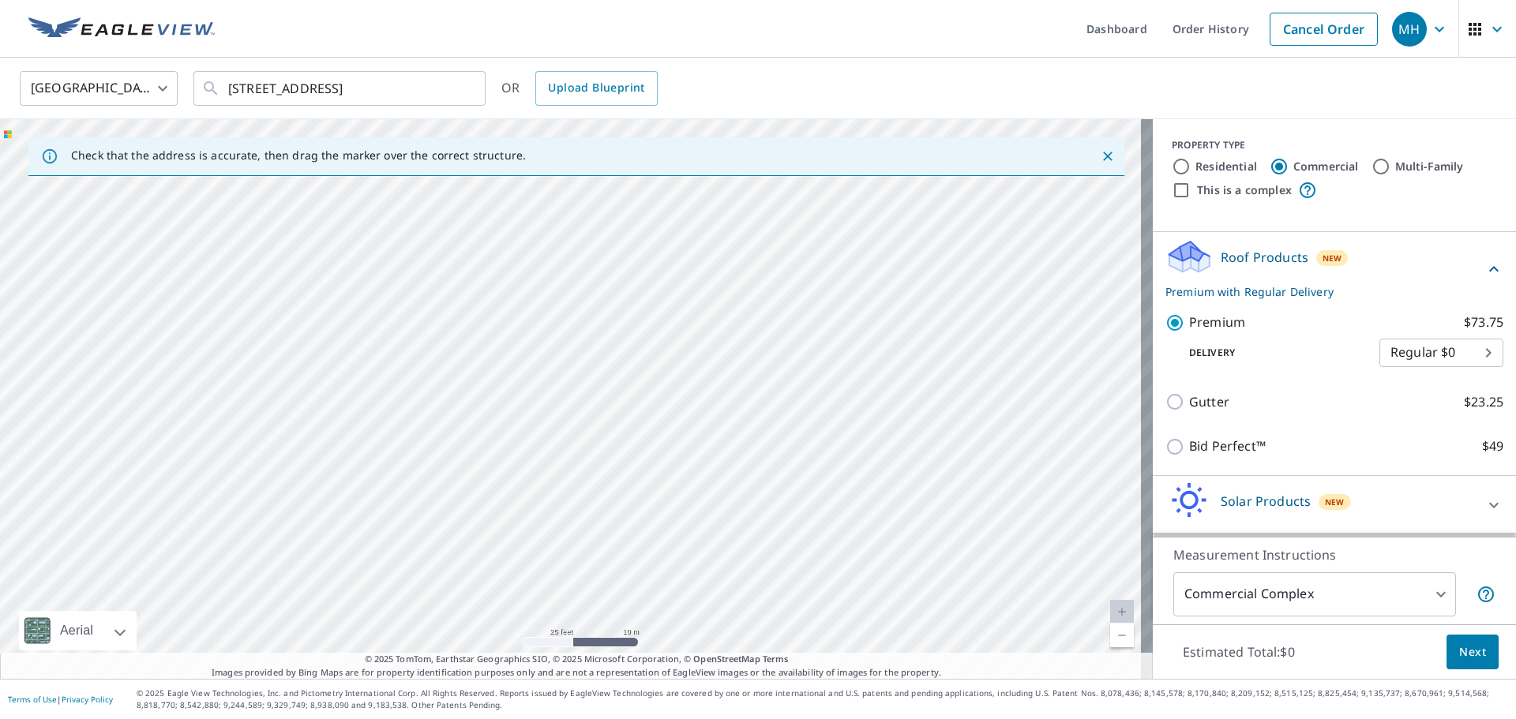
click at [577, 346] on div at bounding box center [576, 399] width 1153 height 560
click at [1476, 652] on button "Next" at bounding box center [1472, 653] width 52 height 36
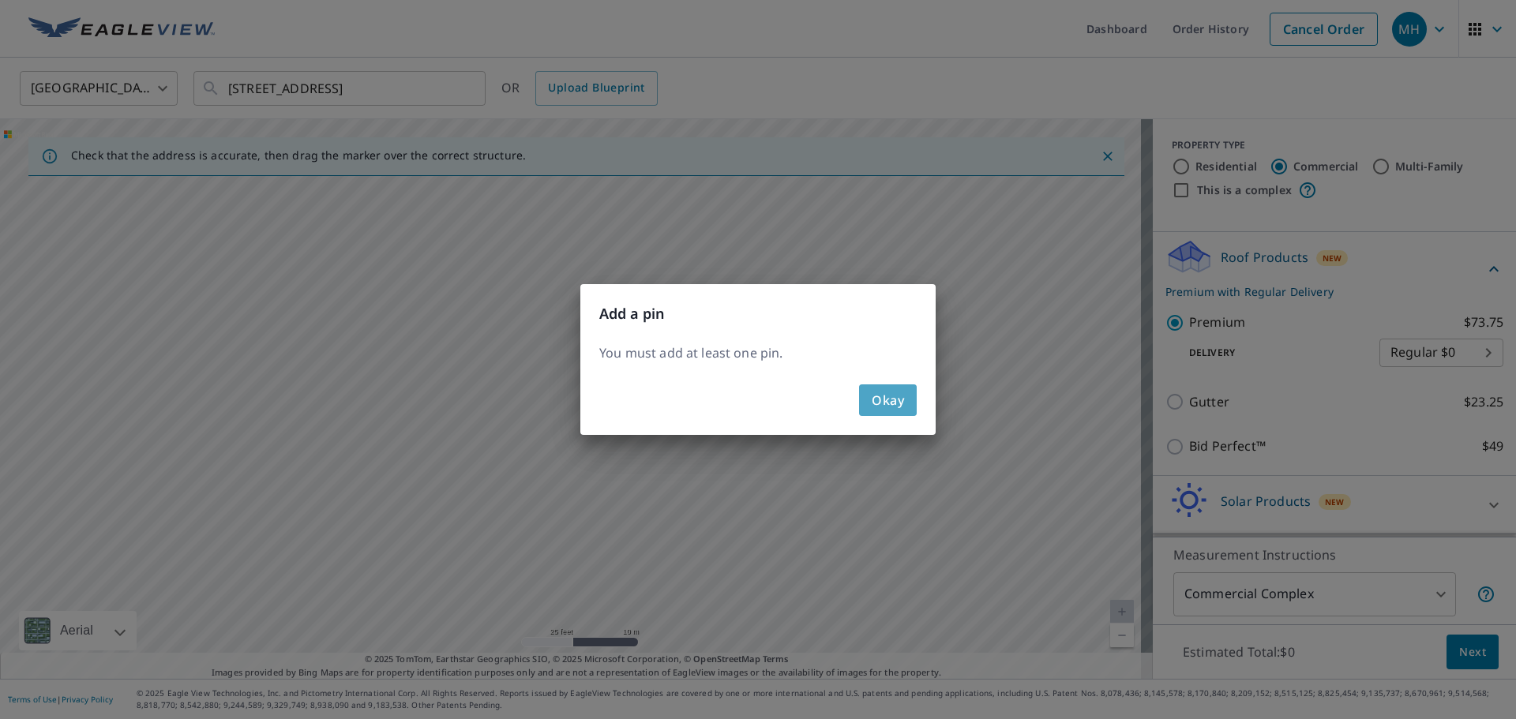
click at [890, 390] on span "Okay" at bounding box center [888, 400] width 32 height 22
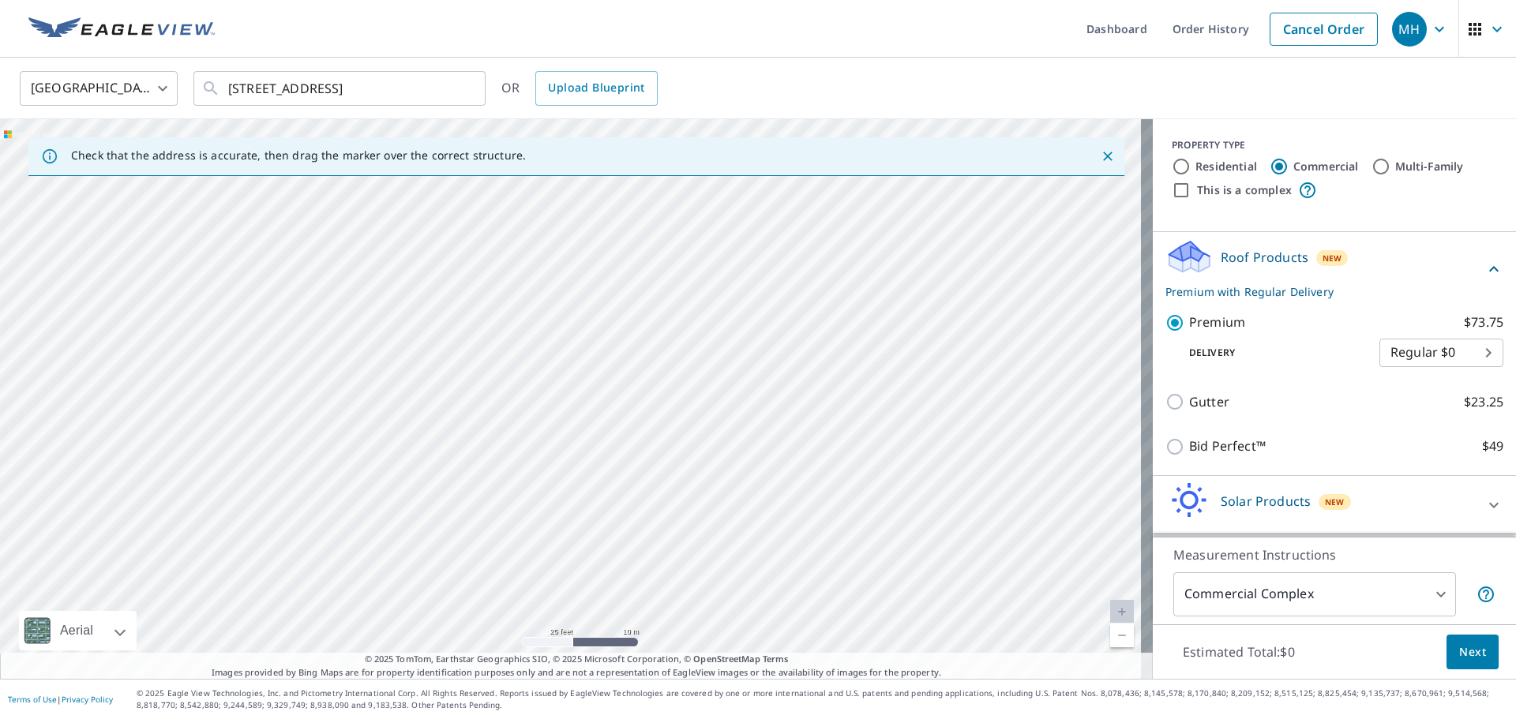
click at [581, 391] on div at bounding box center [576, 399] width 1153 height 560
click at [426, 81] on input "[STREET_ADDRESS]" at bounding box center [340, 88] width 225 height 44
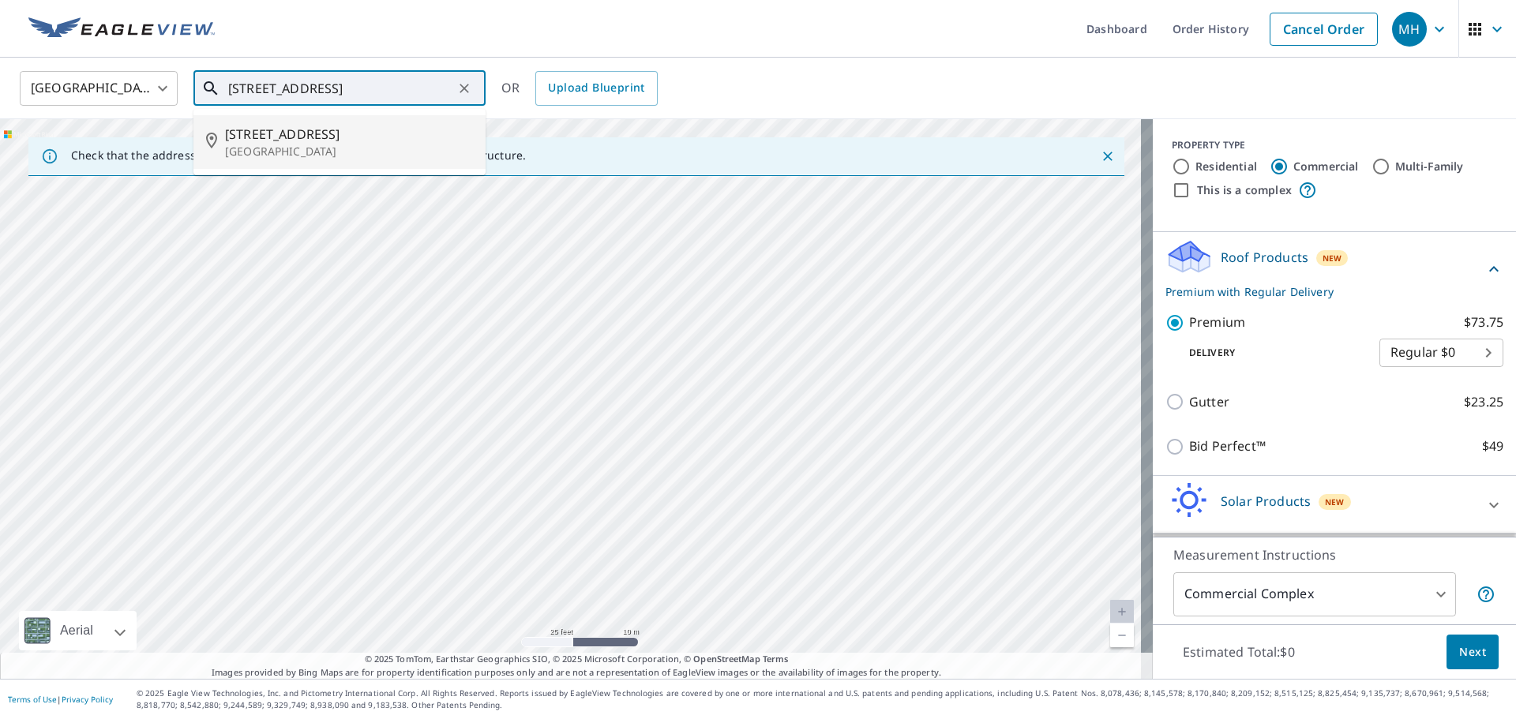
click at [406, 147] on p "[GEOGRAPHIC_DATA]" at bounding box center [349, 152] width 248 height 16
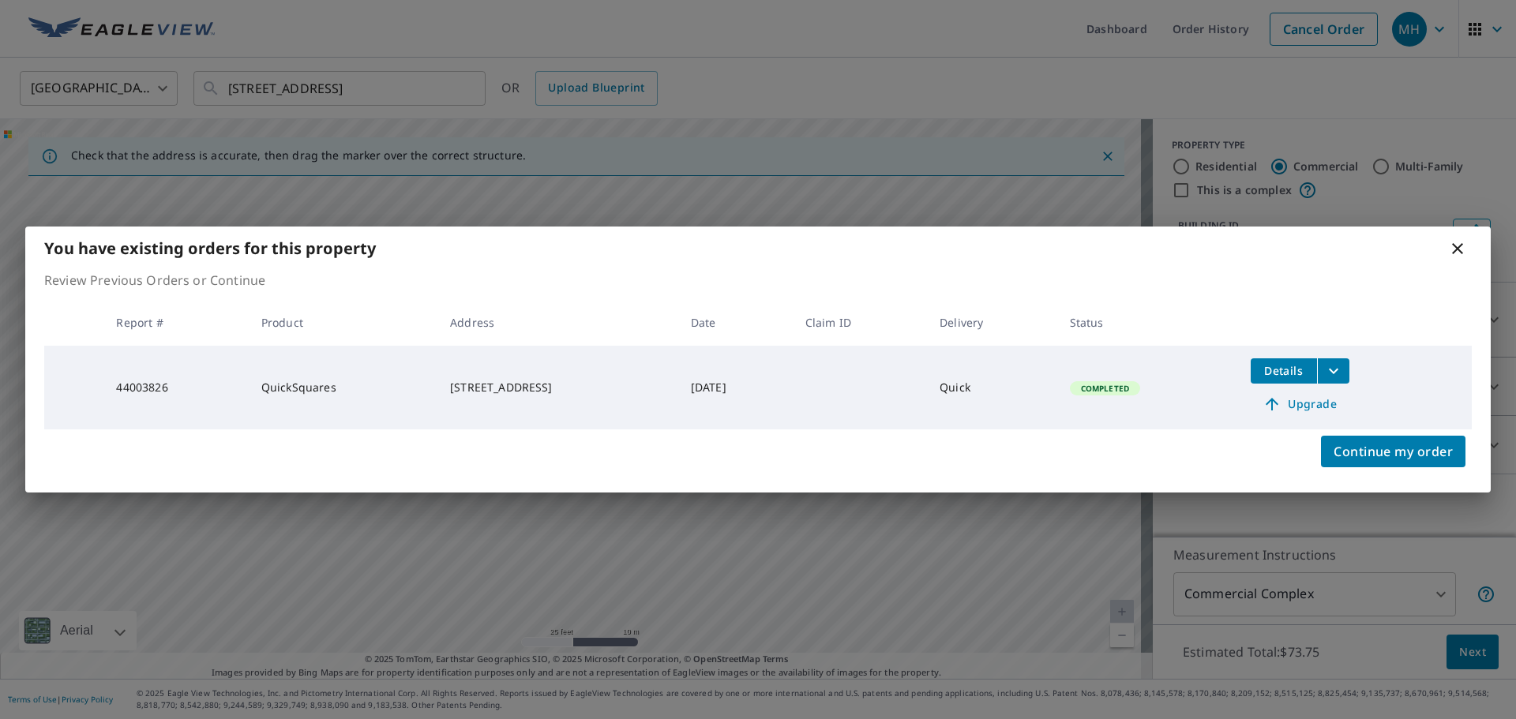
click at [1452, 246] on icon at bounding box center [1457, 248] width 19 height 19
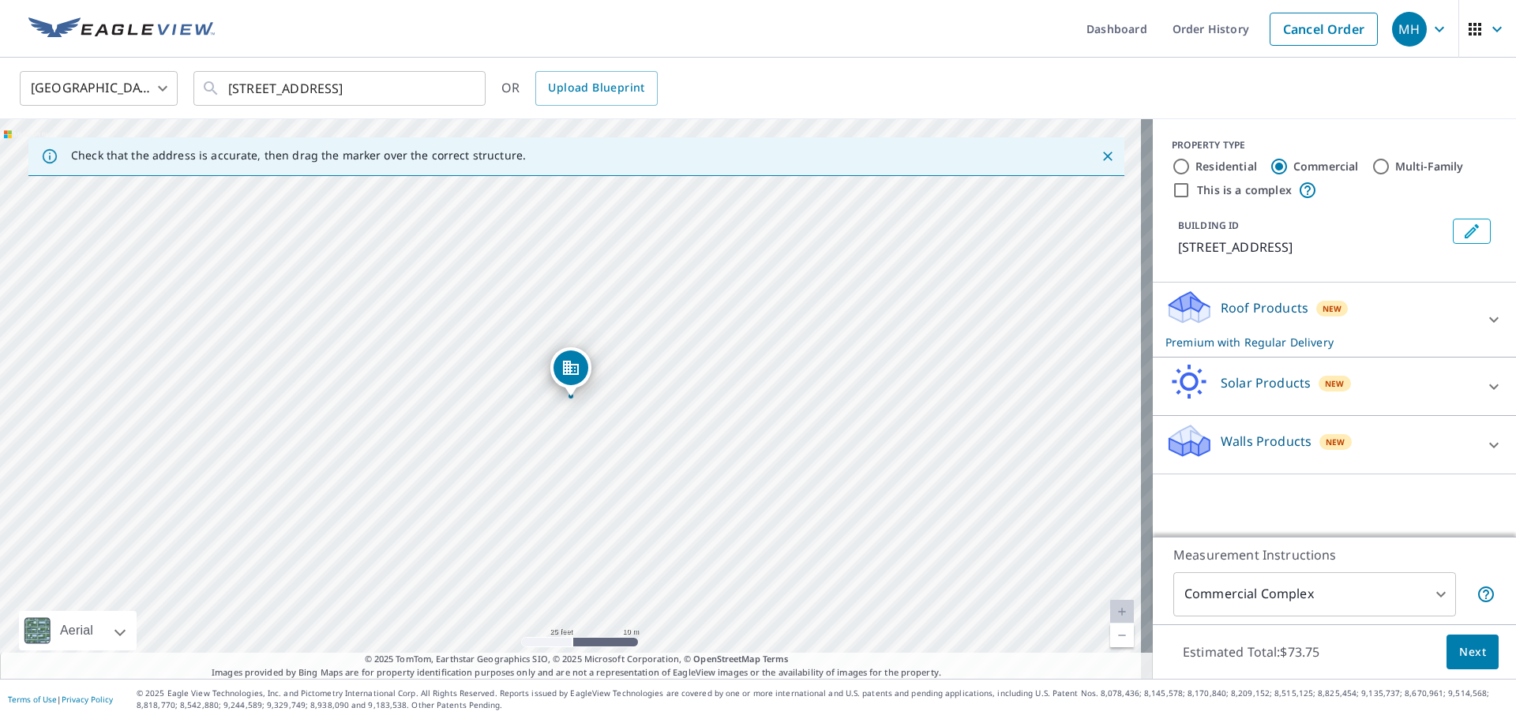
click at [1285, 319] on div "Roof Products New Premium with Regular Delivery" at bounding box center [1319, 320] width 309 height 62
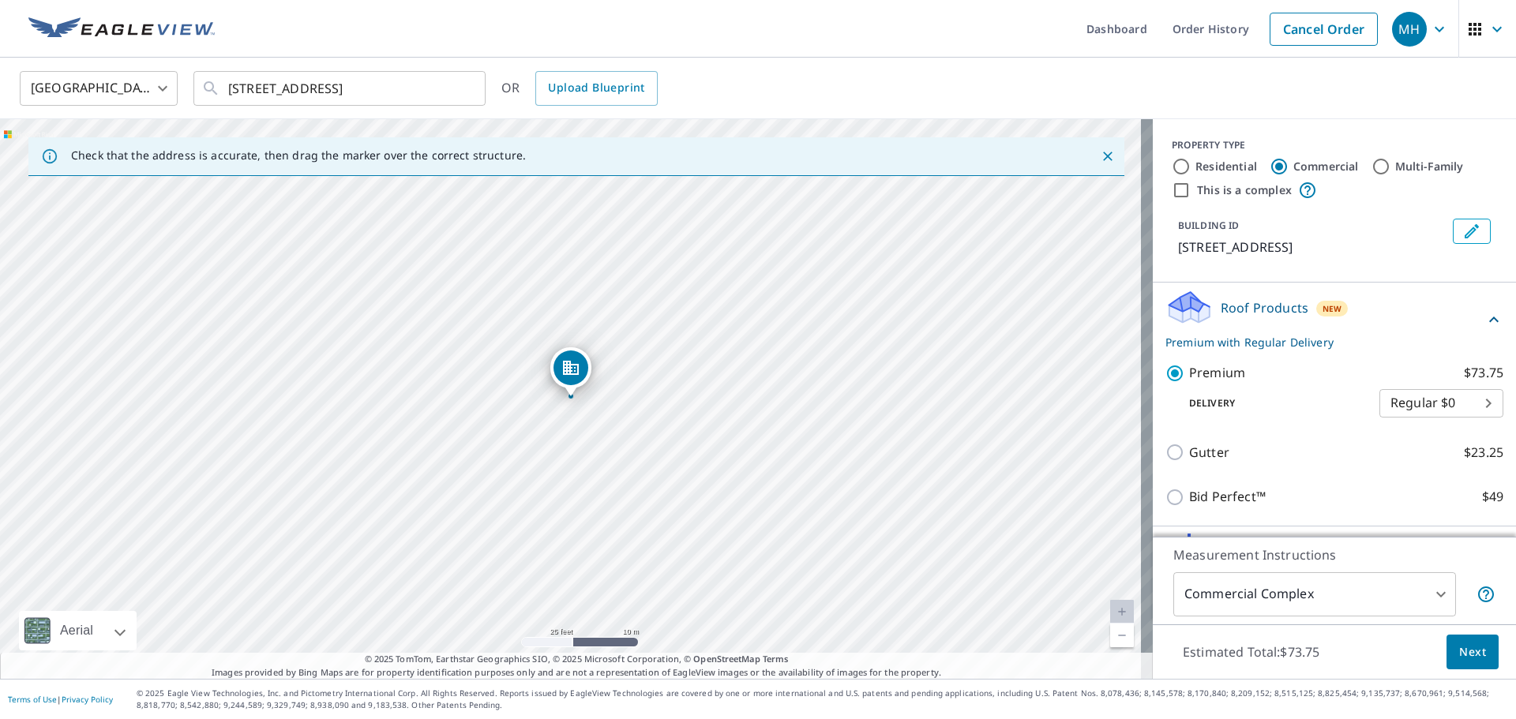
click at [1460, 654] on span "Next" at bounding box center [1472, 653] width 27 height 20
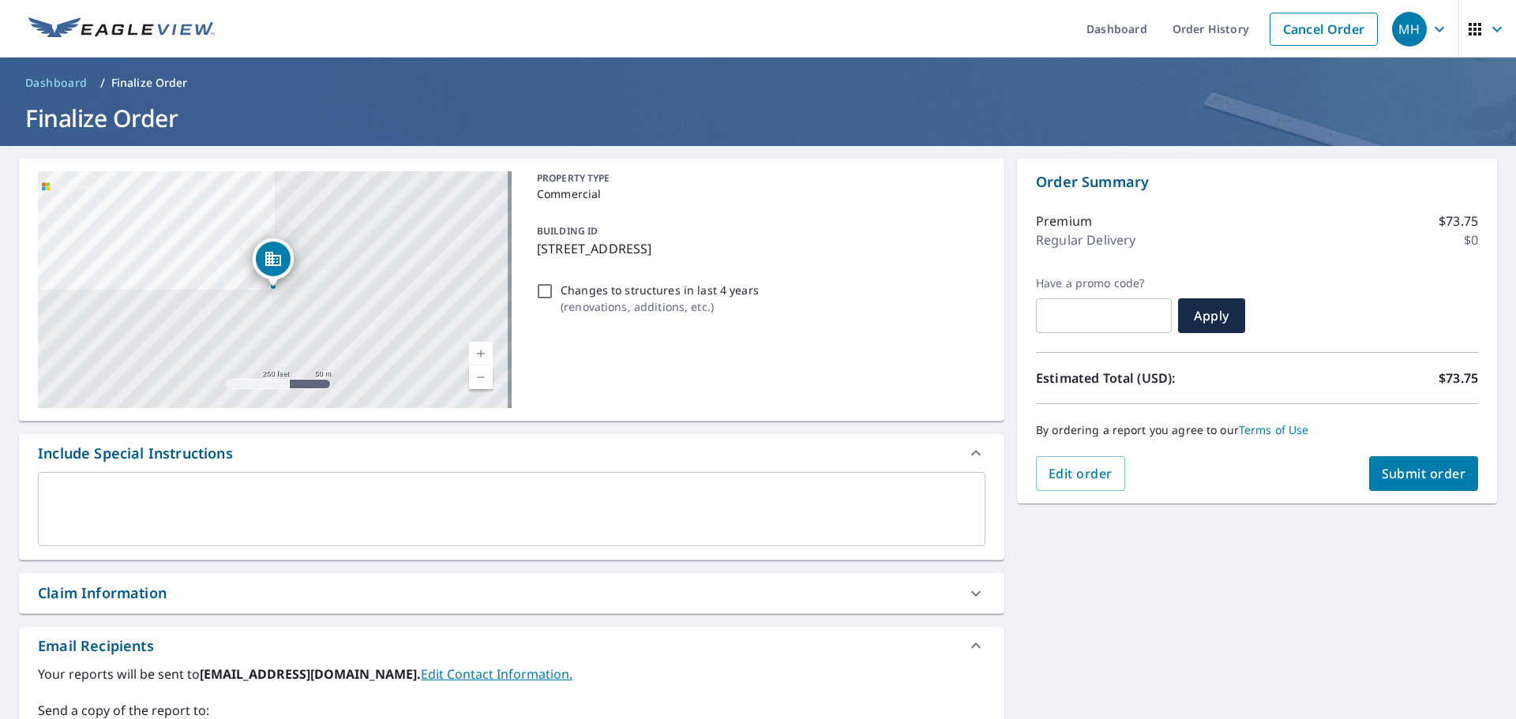
click at [1405, 485] on button "Submit order" at bounding box center [1424, 473] width 110 height 35
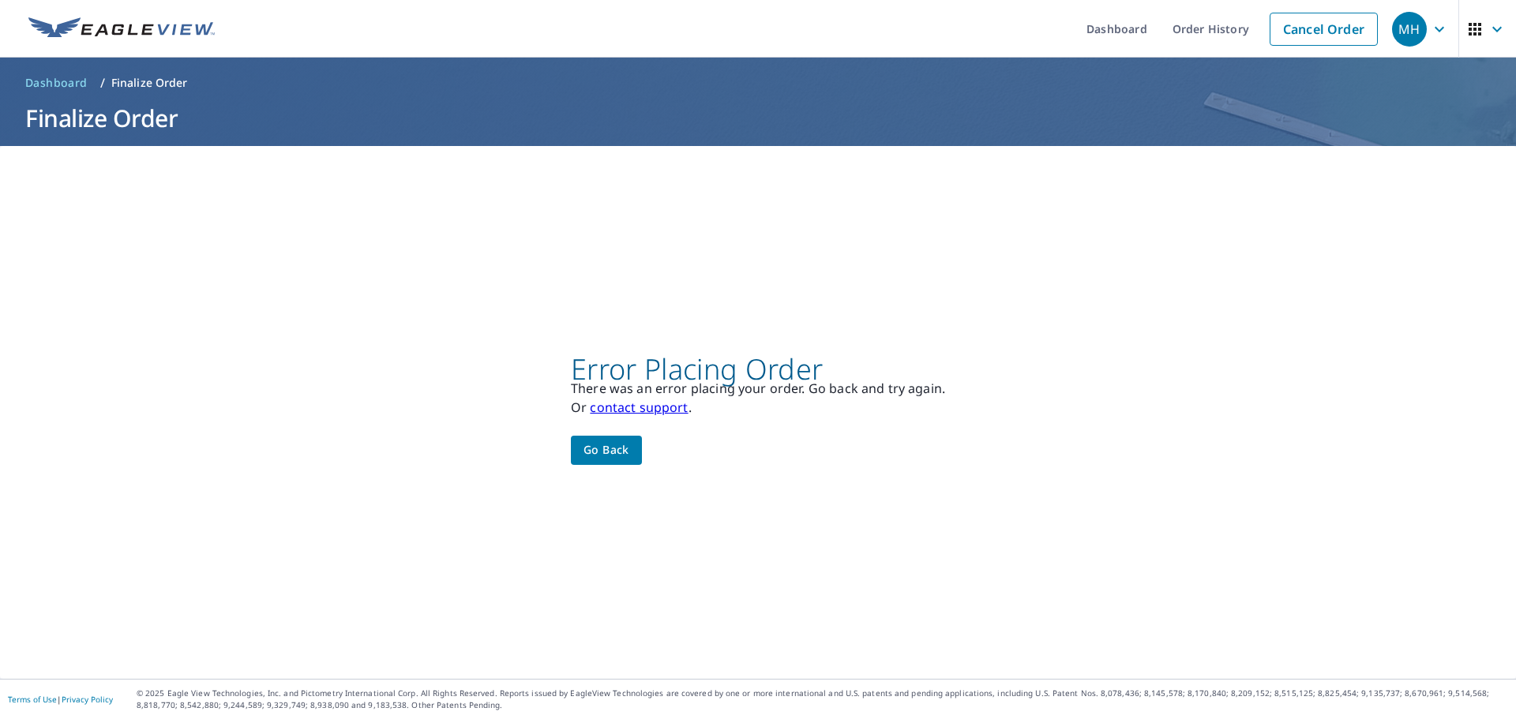
click at [617, 448] on span "Go back" at bounding box center [606, 451] width 46 height 20
